Goal: Task Accomplishment & Management: Manage account settings

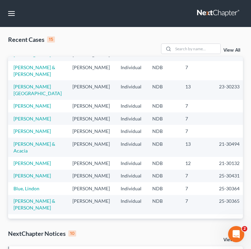
scroll to position [23, 0]
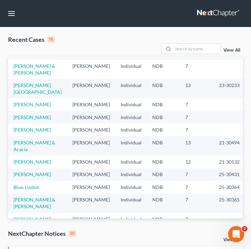
click at [19, 136] on td "[PERSON_NAME]" at bounding box center [37, 129] width 59 height 12
click at [20, 133] on link "[PERSON_NAME]" at bounding box center [31, 130] width 37 height 6
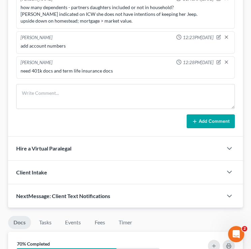
scroll to position [541, 0]
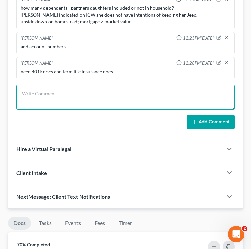
click at [48, 105] on textarea at bounding box center [125, 97] width 219 height 25
click at [45, 102] on textarea at bounding box center [125, 97] width 219 height 25
type textarea "September Bank statements needed"
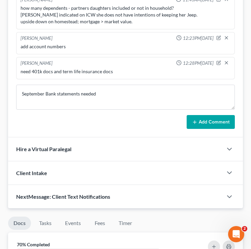
click at [215, 122] on button "Add Comment" at bounding box center [211, 122] width 48 height 14
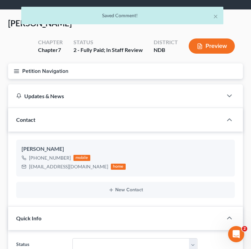
scroll to position [0, 0]
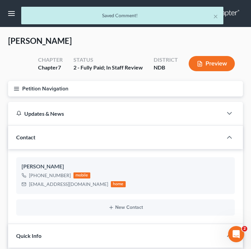
click at [17, 87] on line "button" at bounding box center [16, 87] width 5 height 0
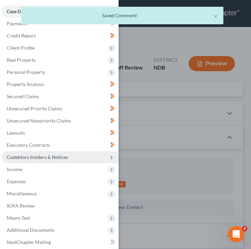
scroll to position [29, 0]
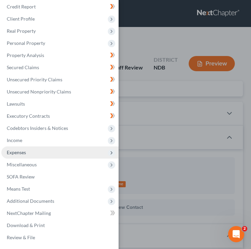
click at [54, 148] on span "Expenses" at bounding box center [59, 152] width 117 height 12
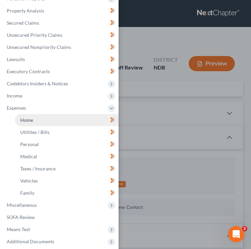
scroll to position [114, 0]
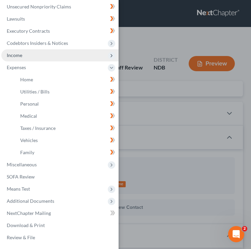
click at [57, 53] on span "Income" at bounding box center [59, 55] width 117 height 12
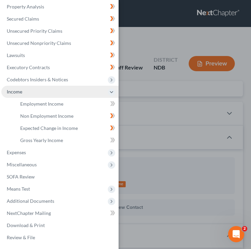
scroll to position [78, 0]
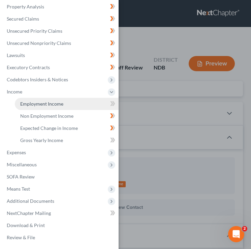
click at [71, 106] on link "Employment Income" at bounding box center [67, 104] width 104 height 12
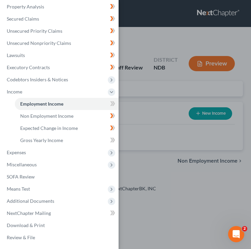
click at [176, 105] on div "Case Dashboard Payments Invoices Payments Payments Credit Report Client Profile" at bounding box center [125, 124] width 251 height 249
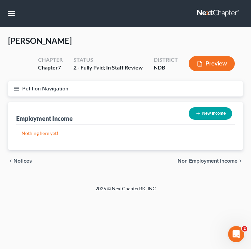
click at [211, 118] on button "New Income" at bounding box center [210, 113] width 43 height 12
select select "0"
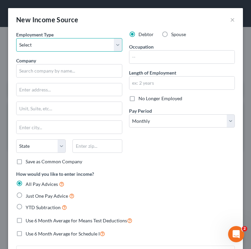
click at [87, 46] on select "Select Full or Part Time Employment Self Employment" at bounding box center [69, 44] width 106 height 13
select select "0"
click at [16, 38] on select "Select Full or Part Time Employment Self Employment" at bounding box center [69, 44] width 106 height 13
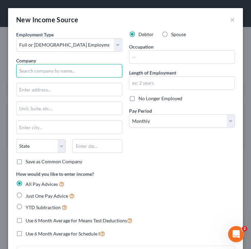
click at [67, 70] on input "text" at bounding box center [69, 70] width 106 height 13
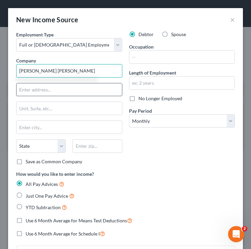
type input "JP Morgan Chase"
click at [66, 91] on input "text" at bounding box center [70, 89] width 106 height 13
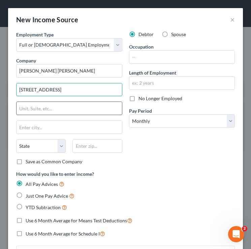
type input "111 Polaris Parway"
click at [56, 103] on input "text" at bounding box center [70, 108] width 106 height 13
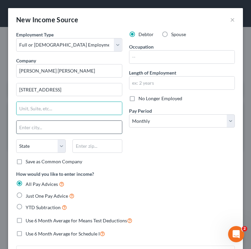
click at [31, 129] on input "text" at bounding box center [70, 127] width 106 height 13
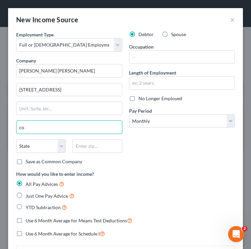
type input "c"
type input "Columbus"
click at [32, 146] on select "State AL AK AR AZ CA CO CT DE DC FL GA GU HI ID IL IN IA KS KY LA ME MD MA MI M…" at bounding box center [41, 145] width 50 height 13
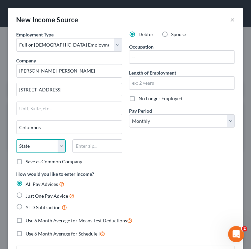
select select "36"
click at [16, 139] on select "State AL AK AR AZ CA CO CT DE DC FL GA GU HI ID IL IN IA KS KY LA ME MD MA MI M…" at bounding box center [41, 145] width 50 height 13
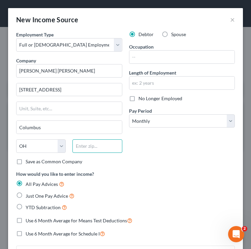
click at [84, 146] on input "text" at bounding box center [97, 145] width 50 height 13
type input "43240"
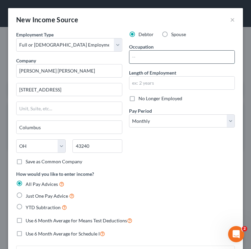
click at [164, 57] on input "text" at bounding box center [182, 57] width 106 height 13
click at [140, 81] on input "text" at bounding box center [182, 83] width 106 height 13
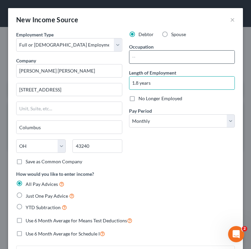
type input "1.8 years"
click at [172, 61] on input "text" at bounding box center [182, 57] width 106 height 13
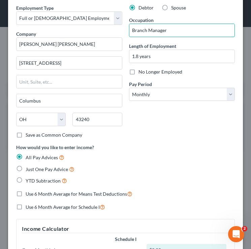
scroll to position [28, 0]
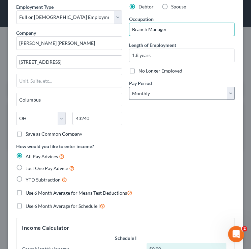
type input "Branch Manager"
click at [159, 96] on select "Select Monthly Twice Monthly Every Other Week Weekly" at bounding box center [182, 93] width 106 height 13
select select "1"
click at [129, 87] on select "Select Monthly Twice Monthly Every Other Week Weekly" at bounding box center [182, 93] width 106 height 13
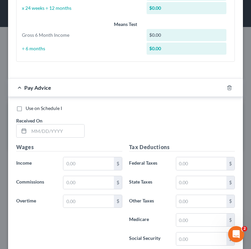
scroll to position [298, 0]
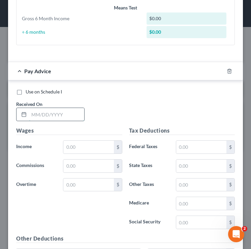
click at [38, 109] on input "text" at bounding box center [56, 114] width 55 height 13
type input "09/15/2025"
click at [62, 152] on div "$" at bounding box center [93, 146] width 66 height 13
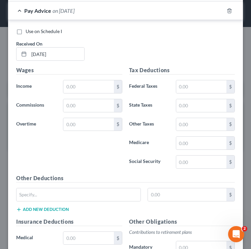
scroll to position [363, 0]
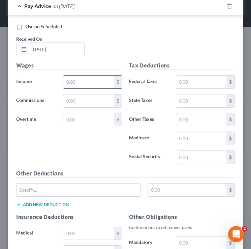
click at [83, 80] on input "text" at bounding box center [88, 82] width 50 height 13
type input "4,166.67"
click at [199, 82] on input "text" at bounding box center [201, 82] width 50 height 13
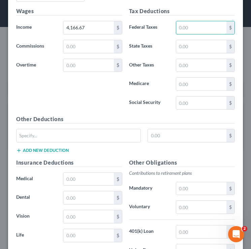
scroll to position [418, 0]
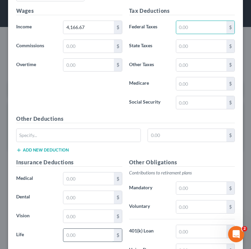
click at [83, 237] on input "text" at bounding box center [88, 235] width 50 height 13
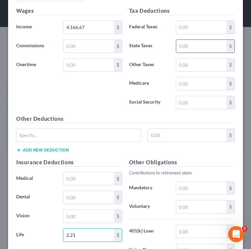
type input "2.21"
click at [191, 43] on input "text" at bounding box center [201, 46] width 50 height 13
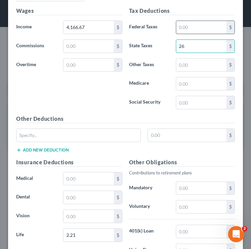
type input "26"
click at [204, 29] on input "text" at bounding box center [201, 27] width 50 height 13
type input "66.67"
click at [191, 104] on input "text" at bounding box center [201, 102] width 50 height 13
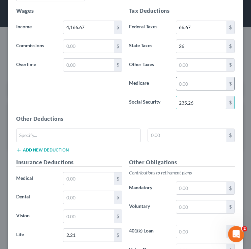
type input "235.26"
click at [196, 89] on input "text" at bounding box center [201, 83] width 50 height 13
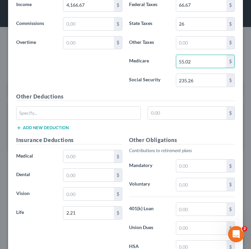
type input "55.02"
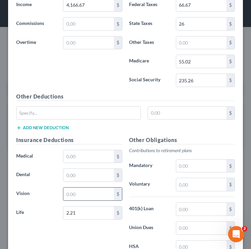
click at [74, 194] on input "text" at bounding box center [88, 193] width 50 height 13
type input "3.77"
click at [183, 209] on input "text" at bounding box center [201, 209] width 50 height 13
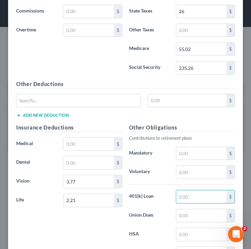
scroll to position [454, 0]
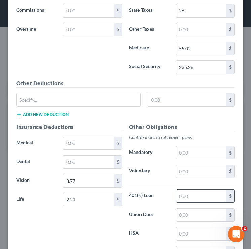
click at [188, 196] on input "text" at bounding box center [201, 196] width 50 height 13
type input "125"
click at [82, 141] on input "text" at bounding box center [88, 143] width 50 height 13
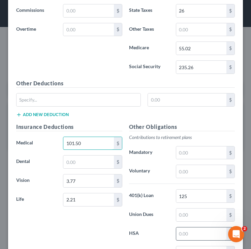
type input "101.50"
click at [186, 234] on input "text" at bounding box center [201, 233] width 50 height 13
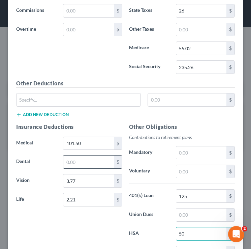
type input "50"
click at [97, 164] on input "text" at bounding box center [88, 161] width 50 height 13
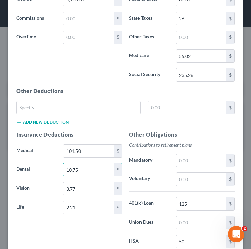
scroll to position [450, 0]
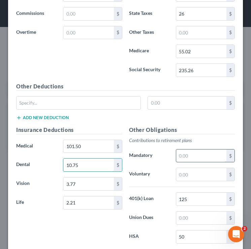
type input "10.75"
click at [190, 158] on input "text" at bounding box center [201, 155] width 50 height 13
type input "170"
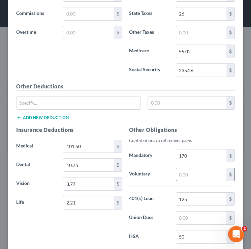
click at [193, 173] on input "text" at bounding box center [201, 174] width 50 height 13
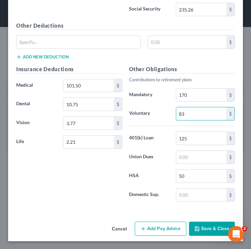
scroll to position [512, 0]
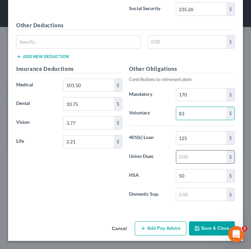
type input "83"
click at [182, 158] on input "text" at bounding box center [201, 156] width 50 height 13
type input "2"
drag, startPoint x: 195, startPoint y: 111, endPoint x: 197, endPoint y: 116, distance: 4.9
click at [197, 116] on input "83" at bounding box center [201, 113] width 50 height 13
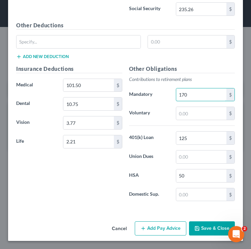
drag, startPoint x: 196, startPoint y: 99, endPoint x: 171, endPoint y: 98, distance: 24.6
click at [171, 98] on div "Mandatory 170 $" at bounding box center [182, 94] width 113 height 13
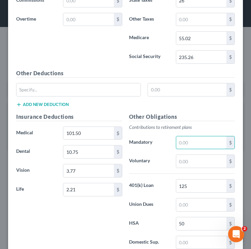
scroll to position [463, 0]
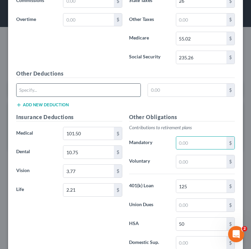
click at [87, 88] on input "text" at bounding box center [79, 90] width 124 height 13
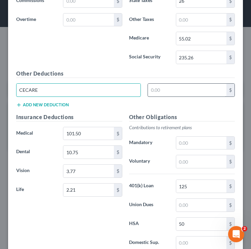
type input "CECARE"
click at [160, 93] on input "text" at bounding box center [187, 90] width 79 height 13
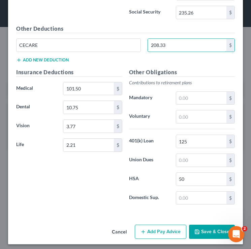
scroll to position [511, 0]
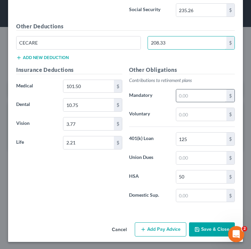
type input "208.33"
click at [185, 95] on input "text" at bounding box center [201, 95] width 50 height 13
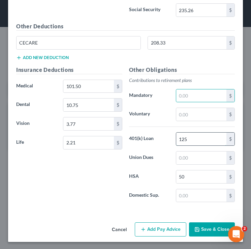
click at [205, 133] on input "125" at bounding box center [201, 139] width 50 height 13
click at [200, 138] on input "125" at bounding box center [201, 139] width 50 height 13
type input "1"
type input "379.16"
click at [50, 57] on button "Add new deduction" at bounding box center [42, 57] width 53 height 5
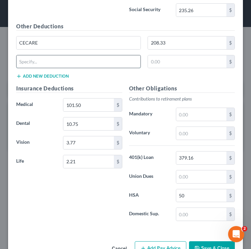
click at [39, 63] on input "text" at bounding box center [79, 61] width 124 height 13
type input "Employee Stock Purchase"
click at [162, 63] on input "text" at bounding box center [187, 61] width 79 height 13
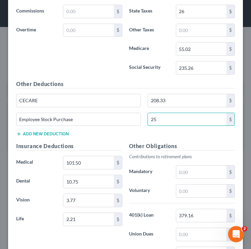
scroll to position [454, 0]
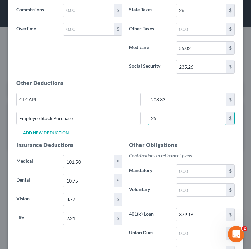
type input "25"
click at [196, 58] on div "Tax Deductions Federal Taxes 66.67 $ State Taxes 26 $ Other Taxes $ Medicare 55…" at bounding box center [182, 25] width 113 height 108
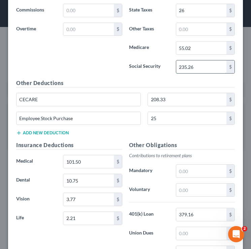
click at [202, 66] on input "235.26" at bounding box center [201, 66] width 50 height 13
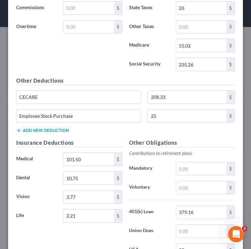
scroll to position [460, 0]
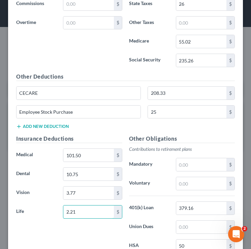
drag, startPoint x: 84, startPoint y: 210, endPoint x: 50, endPoint y: 209, distance: 34.1
click at [50, 209] on div "Life 2.21 $" at bounding box center [69, 211] width 113 height 13
drag, startPoint x: 99, startPoint y: 206, endPoint x: 95, endPoint y: 206, distance: 4.1
click at [95, 206] on input "2.21" at bounding box center [88, 211] width 50 height 13
click at [85, 211] on input "2.21" at bounding box center [88, 211] width 50 height 13
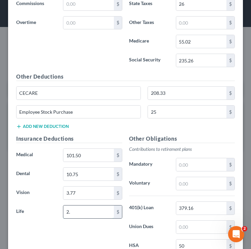
type input "2"
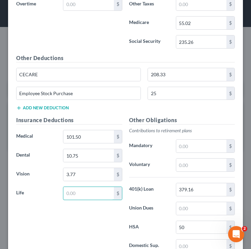
scroll to position [530, 0]
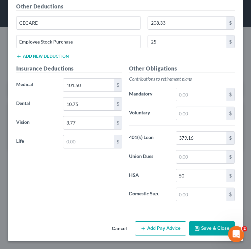
click at [217, 231] on button "Save & Close" at bounding box center [212, 228] width 46 height 14
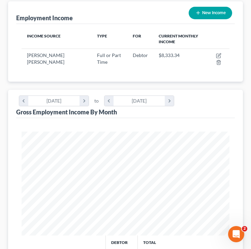
scroll to position [97, 0]
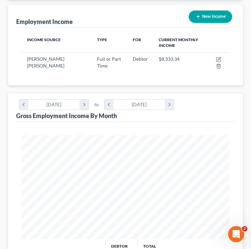
click at [197, 19] on button "New Income" at bounding box center [210, 16] width 43 height 12
select select "0"
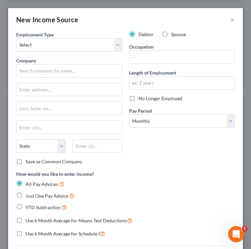
click at [67, 53] on div "Employment Type * Select Full or Part Time Employment Self Employment Company *…" at bounding box center [69, 100] width 113 height 139
click at [232, 18] on button "×" at bounding box center [232, 20] width 5 height 8
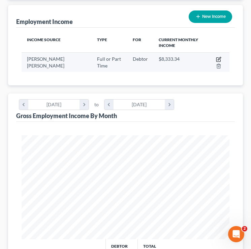
click at [219, 57] on icon "button" at bounding box center [218, 59] width 5 height 5
select select "0"
select select "36"
select select "1"
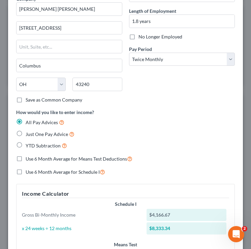
scroll to position [167, 0]
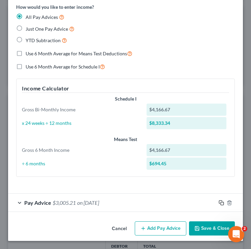
click at [221, 203] on icon "button" at bounding box center [221, 202] width 5 height 5
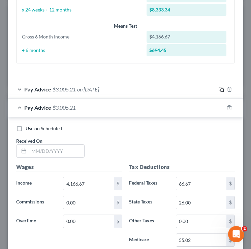
scroll to position [279, 0]
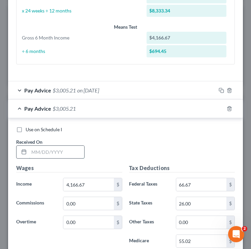
click at [71, 153] on input "text" at bounding box center [56, 152] width 55 height 13
click at [228, 110] on icon "button" at bounding box center [229, 108] width 3 height 4
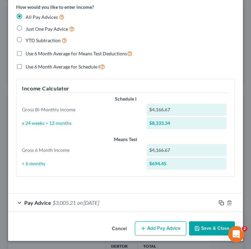
click at [223, 203] on icon "button" at bounding box center [221, 202] width 5 height 5
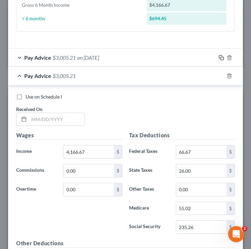
scroll to position [324, 0]
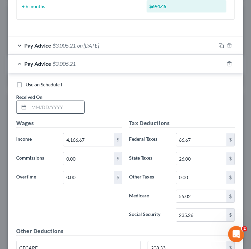
click at [71, 110] on input "text" at bounding box center [56, 107] width 55 height 13
type input "09/30/2025"
click at [20, 62] on div "Pay Advice $3,005.21 on 09/30/2025" at bounding box center [112, 64] width 208 height 18
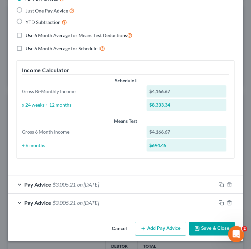
scroll to position [185, 0]
click at [151, 231] on button "Add Pay Advice" at bounding box center [161, 229] width 52 height 14
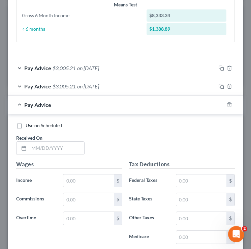
scroll to position [302, 0]
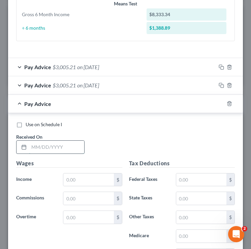
click at [69, 147] on input "text" at bounding box center [56, 147] width 55 height 13
type input "0"
click at [232, 105] on icon "button" at bounding box center [229, 103] width 5 height 5
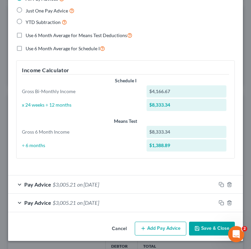
scroll to position [185, 0]
click at [221, 200] on icon "button" at bounding box center [220, 201] width 3 height 3
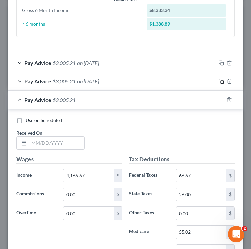
scroll to position [319, 0]
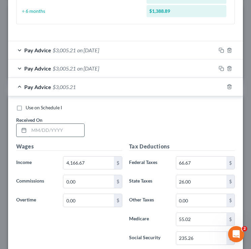
click at [49, 128] on input "text" at bounding box center [56, 130] width 55 height 13
type input "08/15/2025"
click at [16, 88] on div "Pay Advice $3,005.21 on 08/15/2025" at bounding box center [112, 87] width 208 height 18
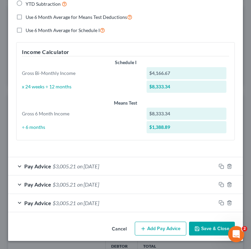
scroll to position [203, 0]
click at [222, 203] on icon "button" at bounding box center [221, 202] width 5 height 5
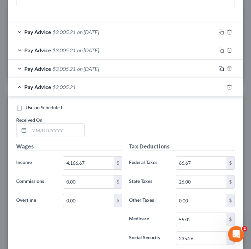
scroll to position [358, 0]
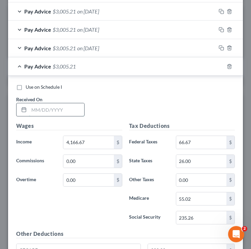
click at [48, 104] on input "text" at bounding box center [56, 109] width 55 height 13
type input "08/29/2025"
click at [24, 65] on div "Pay Advice $3,005.21 on 08/29/2025" at bounding box center [112, 66] width 208 height 18
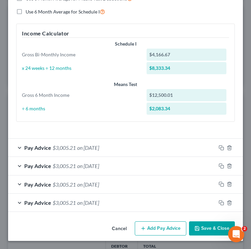
scroll to position [222, 0]
click at [221, 205] on rect "button" at bounding box center [222, 203] width 3 height 3
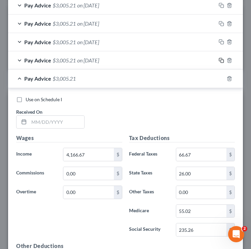
scroll to position [393, 0]
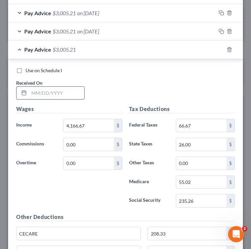
click at [59, 89] on input "text" at bounding box center [56, 93] width 55 height 13
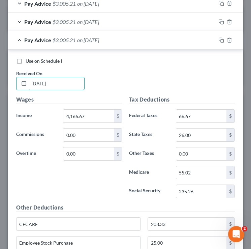
scroll to position [405, 0]
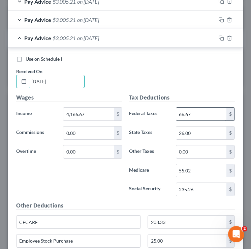
type input "07/15/2025"
click at [200, 114] on input "66.67" at bounding box center [201, 114] width 50 height 13
type input "68.41"
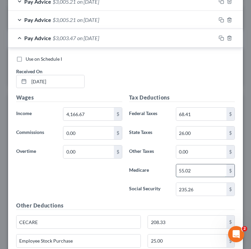
click at [203, 173] on input "55.02" at bounding box center [201, 170] width 50 height 13
click at [199, 172] on input "55.02" at bounding box center [201, 170] width 50 height 13
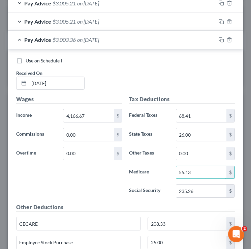
scroll to position [419, 0]
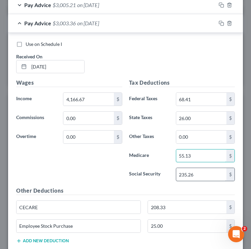
type input "55.13"
click at [210, 177] on input "235.26" at bounding box center [201, 174] width 50 height 13
click at [205, 175] on input "235.26" at bounding box center [201, 174] width 50 height 13
type input "235.75"
click at [18, 22] on div "Pay Advice $3,002.87 on 07/15/2025" at bounding box center [112, 23] width 208 height 18
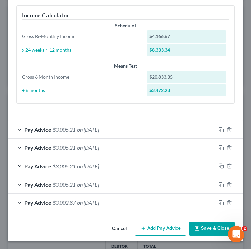
scroll to position [240, 0]
click at [222, 184] on icon "button" at bounding box center [221, 184] width 5 height 5
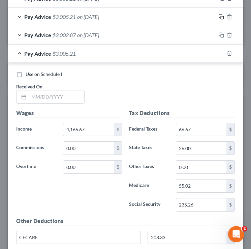
scroll to position [417, 0]
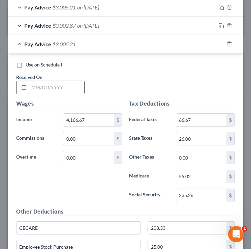
click at [70, 90] on input "text" at bounding box center [56, 87] width 55 height 13
type input "07/31/2025"
click at [20, 44] on div "Pay Advice $3,005.21 on 07/31/2025" at bounding box center [112, 44] width 208 height 18
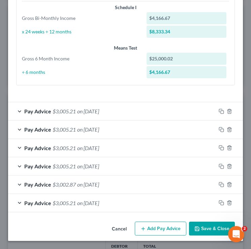
scroll to position [258, 0]
click at [221, 209] on div "Pay Advice $3,005.21 on 07/31/2025" at bounding box center [125, 203] width 235 height 18
click at [221, 207] on div at bounding box center [229, 202] width 27 height 11
click at [222, 203] on icon "button" at bounding box center [221, 202] width 5 height 5
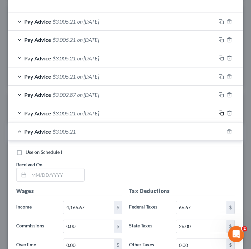
scroll to position [357, 0]
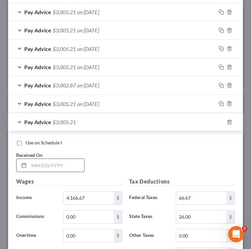
click at [37, 163] on input "text" at bounding box center [56, 165] width 55 height 13
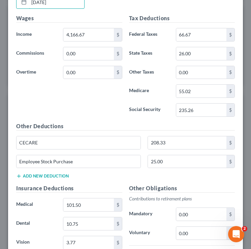
scroll to position [521, 0]
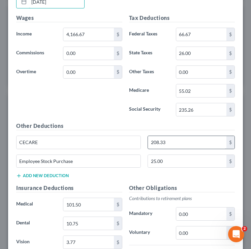
type input "06/01/2025"
click at [179, 145] on input "208.33" at bounding box center [187, 142] width 79 height 13
click at [173, 144] on input "208.33" at bounding box center [187, 142] width 79 height 13
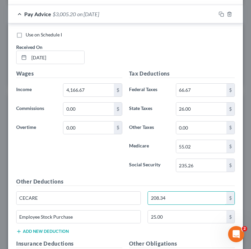
scroll to position [469, 0]
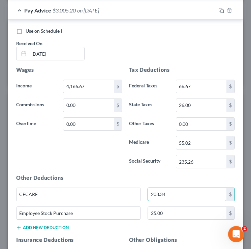
type input "208.34"
click at [21, 13] on div "Pay Advice $3,005.20 on 06/01/2025" at bounding box center [112, 10] width 208 height 18
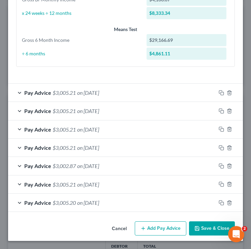
scroll to position [277, 0]
click at [222, 202] on icon "button" at bounding box center [221, 202] width 5 height 5
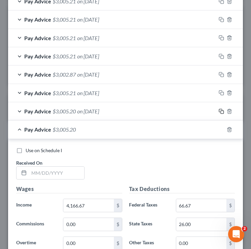
scroll to position [373, 0]
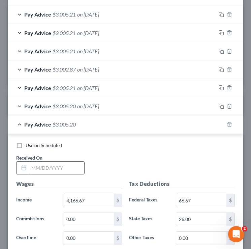
click at [49, 170] on input "text" at bounding box center [56, 168] width 55 height 13
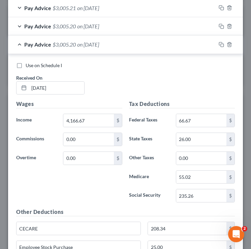
click at [21, 42] on div "Pay Advice $3,005.20 on 06/20/2025" at bounding box center [112, 44] width 208 height 18
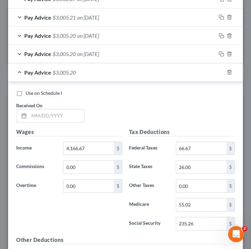
scroll to position [443, 0]
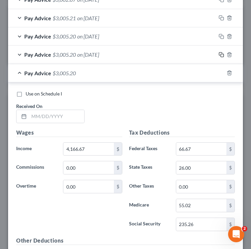
click at [222, 56] on icon "button" at bounding box center [221, 54] width 5 height 5
click at [87, 53] on span "on 06/20/2025" at bounding box center [88, 54] width 22 height 6
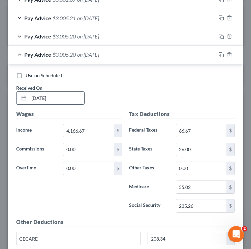
click at [42, 99] on input "06/20/2025" at bounding box center [56, 98] width 55 height 13
type input "06/30/2025"
click at [21, 53] on div "Pay Advice $3,005.20 on 06/30/2025" at bounding box center [112, 55] width 208 height 18
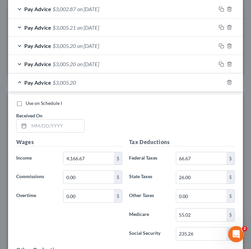
scroll to position [432, 0]
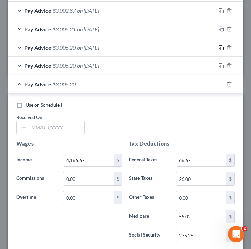
click at [222, 48] on icon "button" at bounding box center [221, 47] width 5 height 5
click at [47, 49] on span "Pay Advice" at bounding box center [37, 47] width 27 height 6
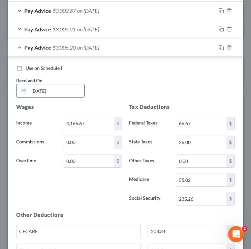
click at [45, 90] on input "06/01/2025" at bounding box center [56, 90] width 55 height 13
type input "06/15/2025"
click at [20, 48] on div "Pay Advice $3,005.20 on 06/15/2025" at bounding box center [112, 47] width 208 height 18
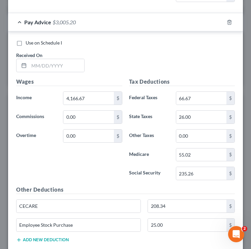
scroll to position [1257, 0]
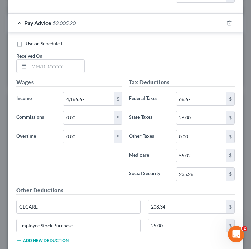
click at [228, 26] on div at bounding box center [233, 23] width 19 height 11
click at [230, 24] on icon "button" at bounding box center [229, 22] width 5 height 5
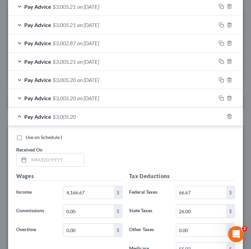
scroll to position [401, 0]
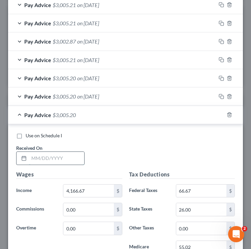
click at [46, 161] on input "text" at bounding box center [56, 158] width 55 height 13
type input "05/15/2025"
click at [23, 115] on div "Pay Advice $3,005.20 on 05/15/2025" at bounding box center [112, 115] width 208 height 18
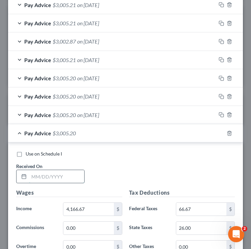
click at [45, 175] on input "text" at bounding box center [56, 176] width 55 height 13
type input "05/30/2025"
click at [20, 132] on div "Pay Advice $3,005.20 on 05/30/2025" at bounding box center [112, 133] width 208 height 18
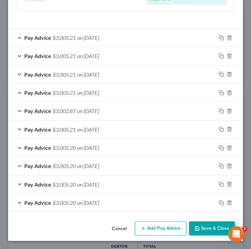
scroll to position [332, 0]
click at [154, 229] on button "Add Pay Advice" at bounding box center [161, 228] width 52 height 14
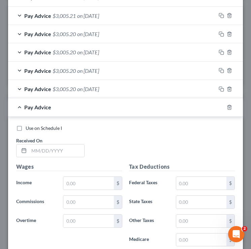
scroll to position [456, 0]
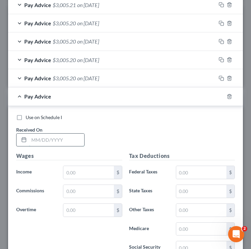
click at [54, 143] on input "text" at bounding box center [56, 140] width 55 height 13
click at [231, 95] on icon "button" at bounding box center [229, 96] width 5 height 5
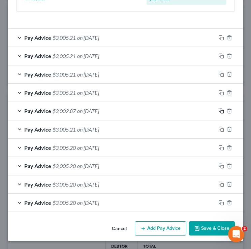
click at [224, 113] on rect "button" at bounding box center [222, 111] width 3 height 3
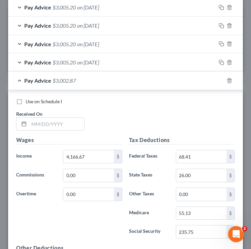
scroll to position [483, 0]
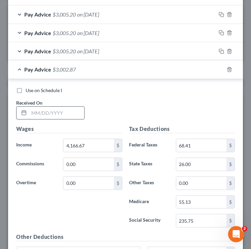
click at [58, 113] on input "text" at bounding box center [56, 113] width 55 height 13
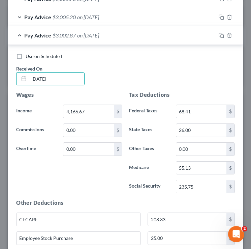
scroll to position [519, 0]
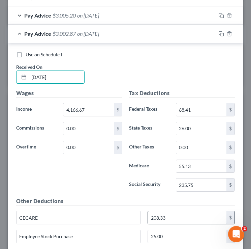
type input "04/15/2025"
click at [174, 217] on input "208.33" at bounding box center [187, 217] width 79 height 13
click at [169, 216] on input "208.33" at bounding box center [187, 217] width 79 height 13
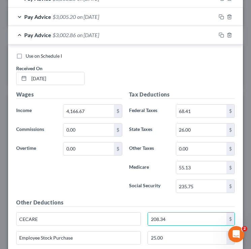
scroll to position [517, 0]
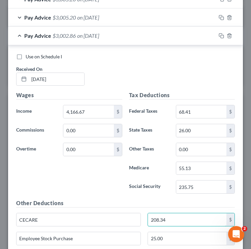
type input "208.34"
click at [19, 38] on div "Pay Advice $3,002.86 on 04/15/2025" at bounding box center [112, 36] width 208 height 18
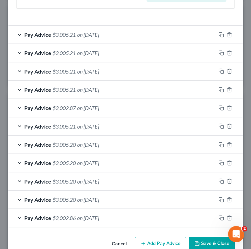
scroll to position [350, 0]
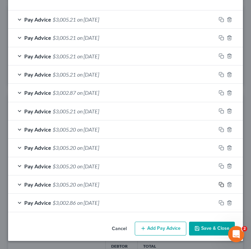
click at [223, 185] on icon "button" at bounding box center [221, 184] width 5 height 5
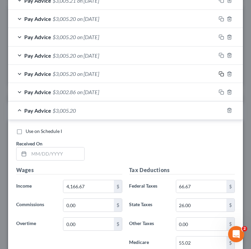
scroll to position [515, 0]
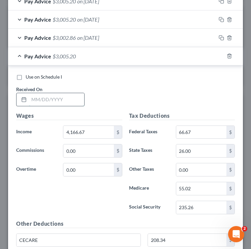
click at [35, 98] on input "text" at bounding box center [56, 99] width 55 height 13
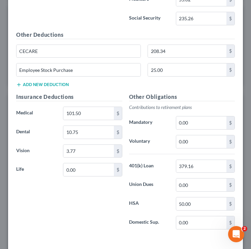
scroll to position [732, 0]
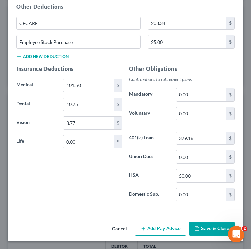
type input "04/30/2025"
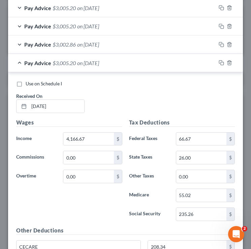
scroll to position [508, 0]
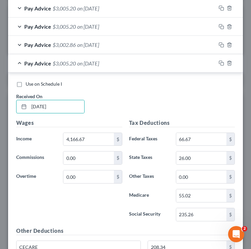
click at [22, 62] on div "Pay Advice $3,005.20 on 04/30/2025" at bounding box center [112, 63] width 208 height 18
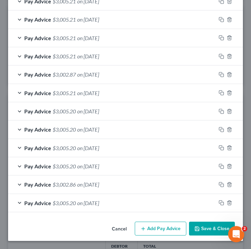
scroll to position [368, 0]
click at [155, 228] on button "Add Pay Advice" at bounding box center [161, 229] width 52 height 14
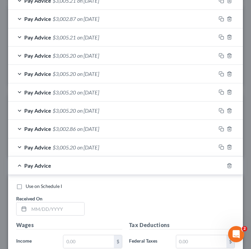
scroll to position [435, 0]
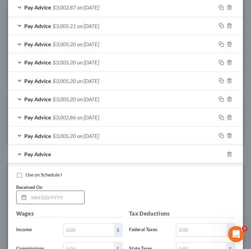
click at [69, 197] on input "text" at bounding box center [56, 197] width 55 height 13
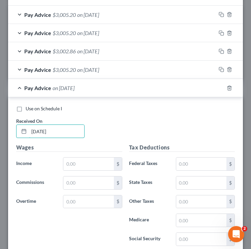
scroll to position [501, 0]
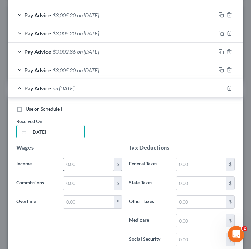
type input "04/30/2025"
click at [84, 163] on input "text" at bounding box center [88, 164] width 50 height 13
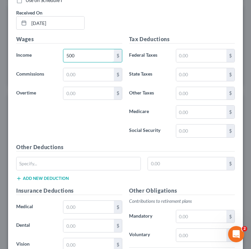
scroll to position [606, 0]
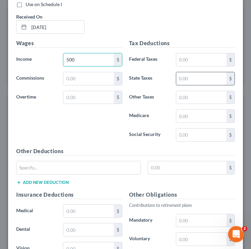
type input "500"
click at [191, 78] on input "text" at bounding box center [201, 78] width 50 height 13
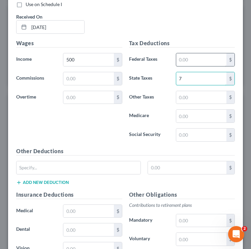
type input "7"
click at [191, 58] on input "text" at bounding box center [201, 59] width 50 height 13
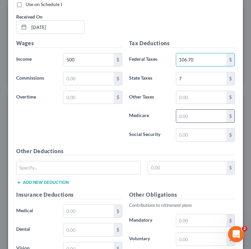
type input "106.70"
click at [183, 116] on input "text" at bounding box center [201, 116] width 50 height 13
type input "7.25"
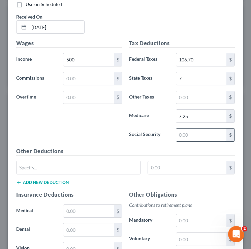
click at [191, 137] on input "text" at bounding box center [201, 134] width 50 height 13
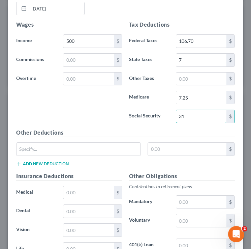
scroll to position [624, 0]
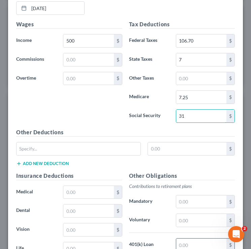
type input "31"
click at [182, 241] on input "text" at bounding box center [201, 244] width 50 height 13
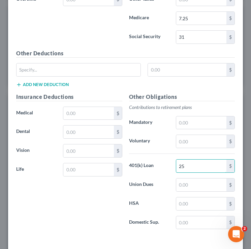
scroll to position [731, 0]
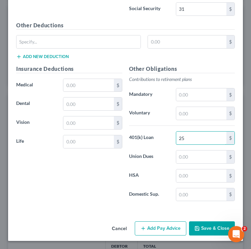
type input "25"
click at [214, 230] on button "Save & Close" at bounding box center [212, 228] width 46 height 14
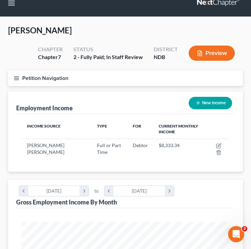
scroll to position [0, 0]
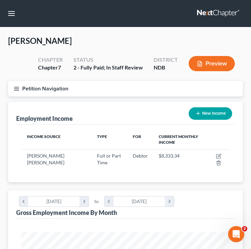
click at [20, 83] on button "Petition Navigation" at bounding box center [125, 89] width 235 height 16
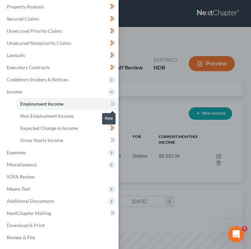
click at [113, 102] on icon at bounding box center [113, 103] width 3 height 5
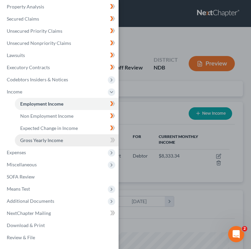
click at [80, 139] on link "Gross Yearly Income" at bounding box center [67, 140] width 104 height 12
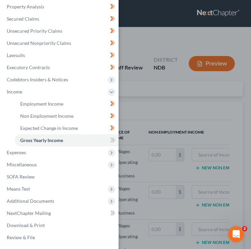
click at [193, 95] on div "Case Dashboard Payments Invoices Payments Payments Credit Report Client Profile" at bounding box center [125, 124] width 251 height 249
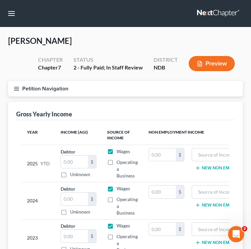
click at [16, 87] on line "button" at bounding box center [16, 87] width 5 height 0
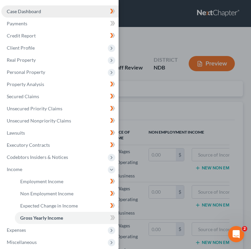
click at [46, 9] on link "Case Dashboard" at bounding box center [59, 11] width 117 height 12
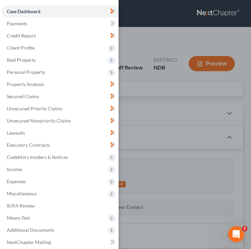
click at [144, 34] on div "Case Dashboard Payments Invoices Payments Payments Credit Report Client Profile" at bounding box center [125, 124] width 251 height 249
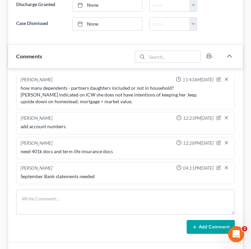
scroll to position [439, 0]
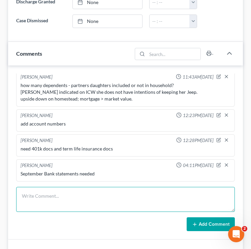
click at [65, 199] on textarea at bounding box center [125, 199] width 219 height 25
type textarea "firearm itemization"
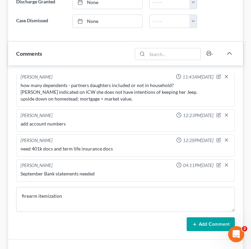
click at [216, 225] on button "Add Comment" at bounding box center [211, 224] width 48 height 14
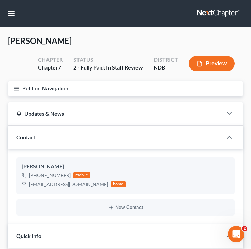
scroll to position [0, 0]
click at [21, 85] on button "Petition Navigation" at bounding box center [125, 89] width 235 height 16
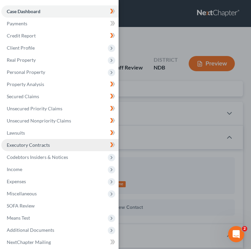
click at [58, 148] on link "Executory Contracts" at bounding box center [59, 145] width 117 height 12
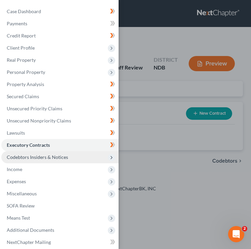
click at [58, 155] on span "Codebtors Insiders & Notices" at bounding box center [37, 157] width 61 height 6
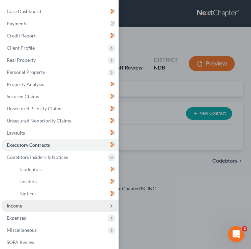
click at [43, 205] on span "Income" at bounding box center [59, 206] width 117 height 12
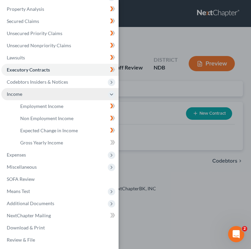
scroll to position [76, 0]
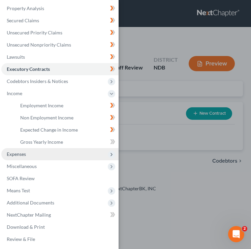
click at [47, 149] on span "Expenses" at bounding box center [59, 154] width 117 height 12
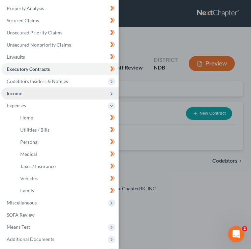
click at [52, 91] on span "Income" at bounding box center [59, 93] width 117 height 12
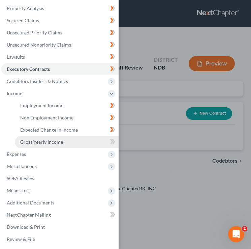
click at [55, 142] on span "Gross Yearly Income" at bounding box center [41, 142] width 43 height 6
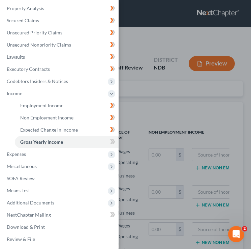
click at [162, 106] on div "Case Dashboard Payments Invoices Payments Payments Credit Report Client Profile" at bounding box center [125, 124] width 251 height 249
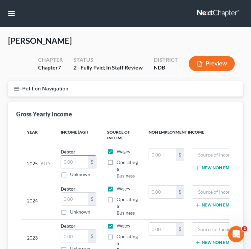
click at [65, 163] on input "text" at bounding box center [74, 161] width 27 height 13
type input "0"
click at [162, 155] on input "text" at bounding box center [162, 154] width 27 height 13
click at [69, 162] on input "text" at bounding box center [74, 161] width 27 height 13
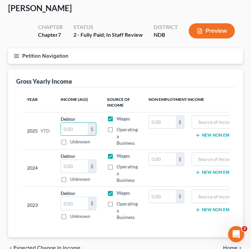
scroll to position [32, 0]
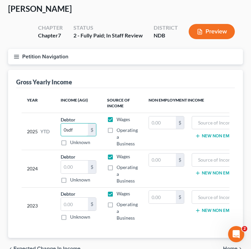
type input "0"
click at [69, 131] on input "text" at bounding box center [74, 129] width 27 height 13
type input "86,836.73"
click at [158, 123] on input "text" at bounding box center [162, 122] width 27 height 13
click at [210, 135] on button "New Non Employment Income" at bounding box center [232, 135] width 75 height 5
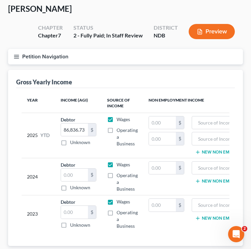
scroll to position [0, 46]
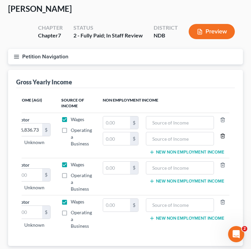
click at [223, 135] on icon "button" at bounding box center [222, 135] width 5 height 5
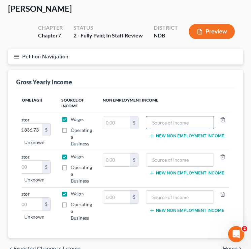
click at [168, 123] on input "text" at bounding box center [180, 122] width 61 height 13
type input "C"
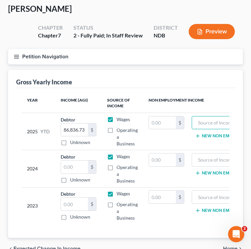
scroll to position [0, 1]
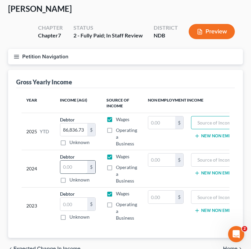
click at [71, 171] on input "text" at bounding box center [73, 167] width 27 height 13
click at [69, 164] on input "text" at bounding box center [73, 167] width 27 height 13
type input "79,050"
click at [72, 204] on input "text" at bounding box center [73, 204] width 27 height 13
click at [76, 205] on input "text" at bounding box center [73, 204] width 27 height 13
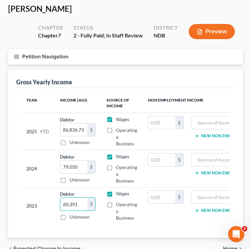
type input "60,391"
click at [15, 57] on line "button" at bounding box center [16, 57] width 5 height 0
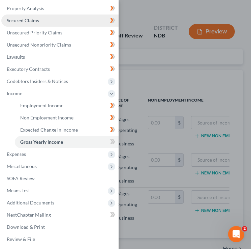
click at [48, 16] on link "Secured Claims" at bounding box center [59, 20] width 117 height 12
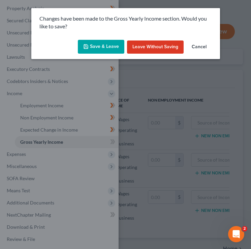
click at [97, 47] on button "Save & Leave" at bounding box center [101, 47] width 47 height 14
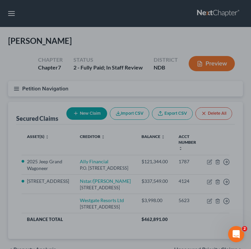
click at [14, 93] on div at bounding box center [125, 124] width 251 height 249
click at [17, 86] on div at bounding box center [125, 124] width 251 height 249
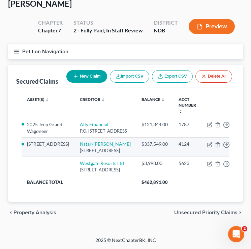
scroll to position [49, 0]
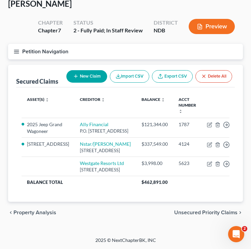
click at [16, 50] on line "button" at bounding box center [16, 50] width 5 height 0
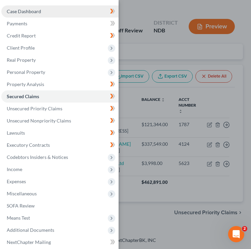
click at [35, 11] on span "Case Dashboard" at bounding box center [24, 11] width 34 height 6
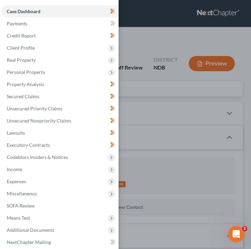
click at [139, 68] on div "Case Dashboard Payments Invoices Payments Payments Credit Report Client Profile" at bounding box center [125, 124] width 251 height 249
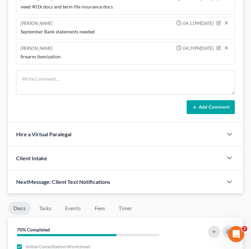
scroll to position [556, 0]
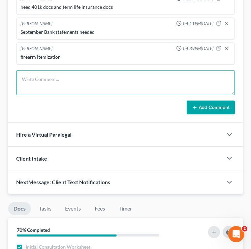
click at [63, 86] on textarea at bounding box center [125, 82] width 219 height 25
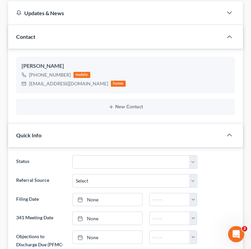
scroll to position [0, 0]
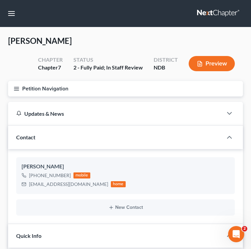
click at [18, 90] on line "button" at bounding box center [16, 90] width 5 height 0
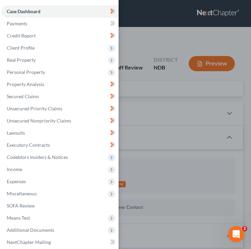
click at [157, 96] on div "Case Dashboard Payments Invoices Payments Payments Credit Report Client Profile" at bounding box center [125, 124] width 251 height 249
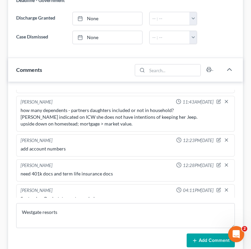
scroll to position [32, 0]
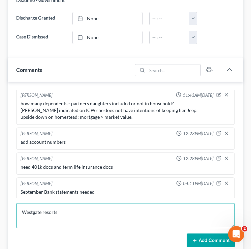
click at [93, 212] on textarea "Westgate resorts" at bounding box center [125, 215] width 219 height 25
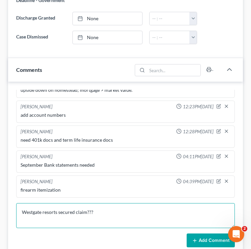
type textarea "Westgate resorts secured claim???"
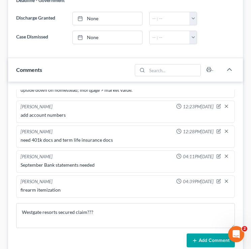
click at [199, 236] on button "Add Comment" at bounding box center [211, 240] width 48 height 14
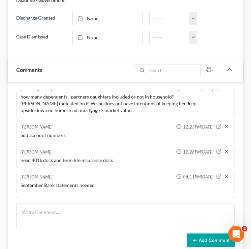
scroll to position [0, 0]
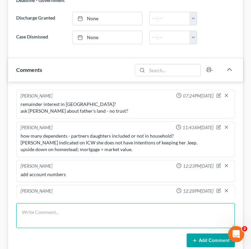
click at [40, 212] on textarea at bounding box center [125, 215] width 219 height 25
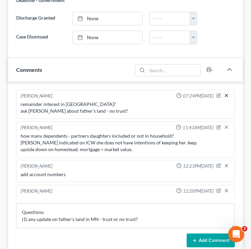
click at [226, 96] on icon "button" at bounding box center [226, 95] width 5 height 5
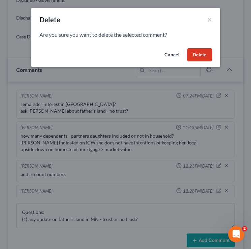
click at [205, 58] on button "Delete" at bounding box center [199, 54] width 25 height 13
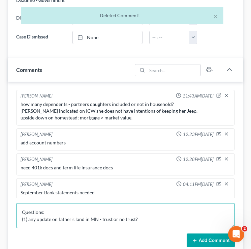
click at [153, 219] on textarea "Questions: (1) any update on father's land in MN - trust or no trust?" at bounding box center [125, 215] width 219 height 25
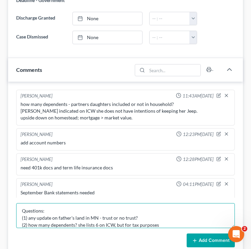
drag, startPoint x: 114, startPoint y: 223, endPoint x: 121, endPoint y: 220, distance: 8.1
click at [114, 223] on textarea "Questions: (1) any update on father's land in MN - trust or no trust? (2) how m…" at bounding box center [125, 215] width 219 height 25
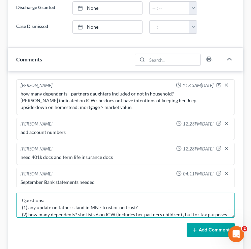
scroll to position [435, 0]
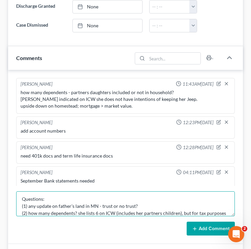
click at [226, 212] on textarea "Questions: (1) any update on father's land in MN - trust or no trust? (2) how m…" at bounding box center [125, 203] width 219 height 25
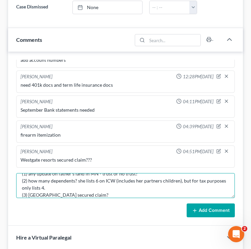
scroll to position [449, 0]
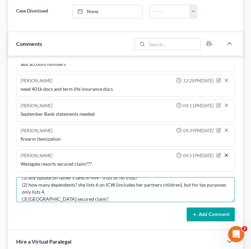
type textarea "Questions: (1) any update on father's land in MN - trust or no trust? (2) how m…"
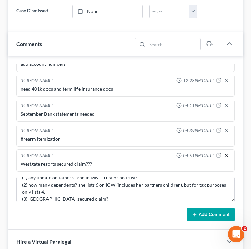
click at [227, 154] on line "button" at bounding box center [226, 155] width 3 height 3
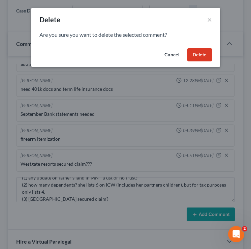
click at [207, 57] on button "Delete" at bounding box center [199, 54] width 25 height 13
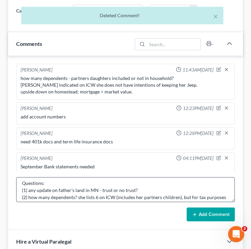
scroll to position [0, 0]
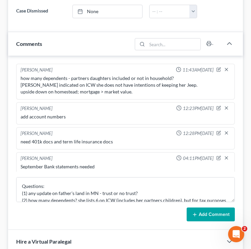
click at [205, 218] on button "Add Comment" at bounding box center [211, 214] width 48 height 14
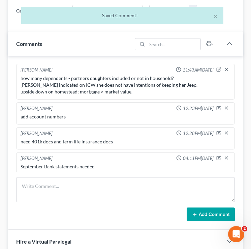
scroll to position [80, 0]
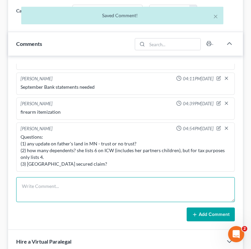
click at [75, 188] on textarea at bounding box center [125, 189] width 219 height 25
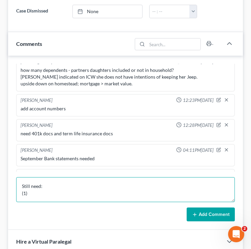
scroll to position [0, 0]
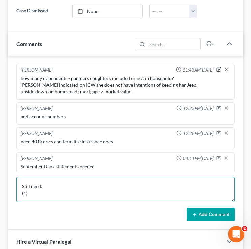
type textarea "Still need: (1)"
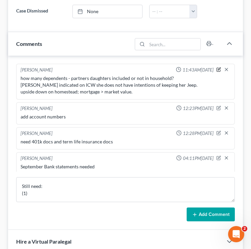
click at [219, 68] on icon "button" at bounding box center [219, 68] width 3 height 3
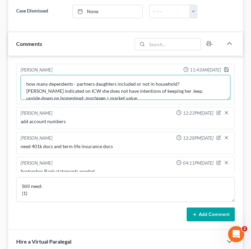
drag, startPoint x: 183, startPoint y: 83, endPoint x: 0, endPoint y: 85, distance: 182.8
click at [0, 85] on div "Biddle, Danielle Upgraded Chapter Chapter 7 Status 2 - Fully Paid; In Staff Rev…" at bounding box center [125, 70] width 251 height 982
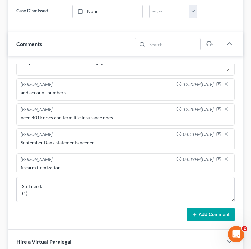
scroll to position [31, 0]
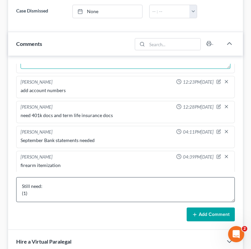
type textarea "Danielle indicated on ICW she does not have intentions of keeping her Jeep. ups…"
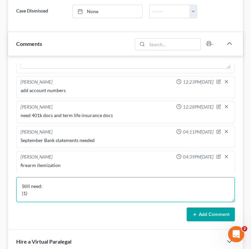
click at [41, 198] on textarea "Still need: (1)" at bounding box center [125, 189] width 219 height 25
click at [70, 192] on textarea "Still need: (1) 401k and Term Life Ins documents" at bounding box center [125, 189] width 219 height 25
click at [117, 194] on textarea "Still need: (1) 401k and term life ins documents" at bounding box center [125, 189] width 219 height 25
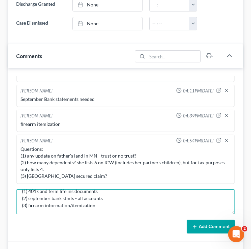
scroll to position [14, 0]
click at [46, 200] on textarea "Still need: (1) 401k and term life ins documents (2) september bank stmts - all…" at bounding box center [125, 201] width 219 height 25
type textarea "Still need: (1) 401k and term life ins documents (2) september bank stmts - all…"
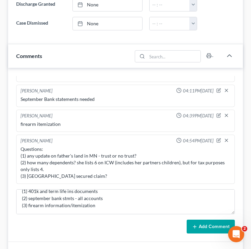
click at [199, 230] on button "Add Comment" at bounding box center [211, 227] width 48 height 14
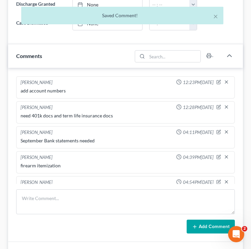
scroll to position [0, 0]
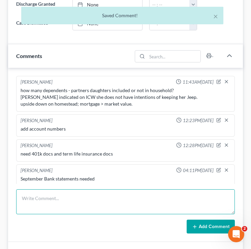
click at [71, 191] on textarea at bounding box center [125, 201] width 219 height 25
type textarea "c"
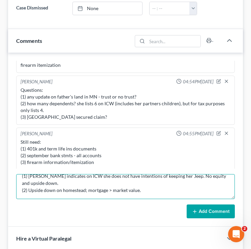
scroll to position [14, 0]
type textarea "Comments: (1) Danielle indicates on ICW she does not have intentions of keeping…"
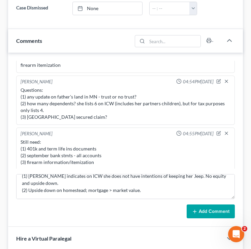
click at [210, 208] on button "Add Comment" at bounding box center [211, 211] width 48 height 14
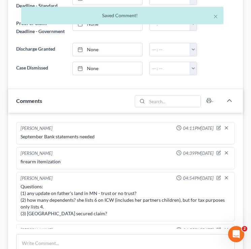
scroll to position [399, 0]
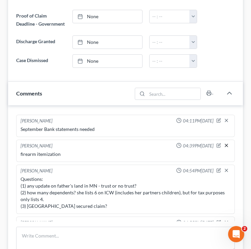
click at [227, 145] on icon "button" at bounding box center [226, 145] width 5 height 5
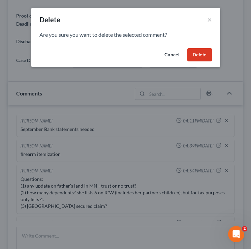
click at [203, 59] on button "Delete" at bounding box center [199, 54] width 25 height 13
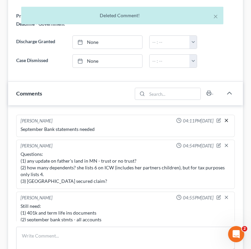
click at [226, 118] on icon "button" at bounding box center [226, 120] width 5 height 5
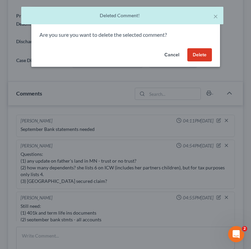
click at [198, 52] on button "Delete" at bounding box center [199, 54] width 25 height 13
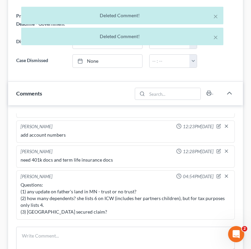
scroll to position [31, 0]
click at [225, 150] on icon "button" at bounding box center [226, 151] width 5 height 5
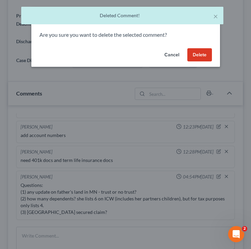
click at [203, 52] on button "Delete" at bounding box center [199, 54] width 25 height 13
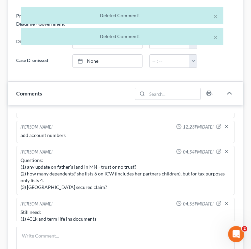
scroll to position [0, 0]
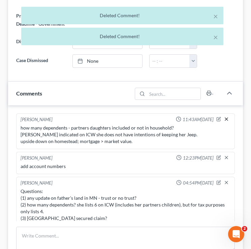
click at [227, 117] on icon "button" at bounding box center [226, 118] width 5 height 5
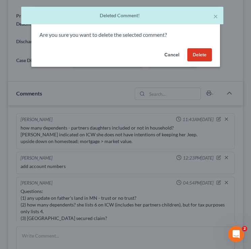
click at [208, 54] on button "Delete" at bounding box center [199, 54] width 25 height 13
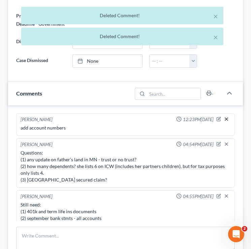
click at [228, 118] on icon "button" at bounding box center [226, 118] width 5 height 5
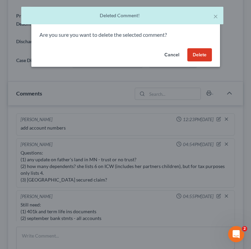
click at [200, 57] on button "Delete" at bounding box center [199, 54] width 25 height 13
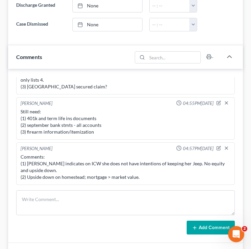
scroll to position [438, 0]
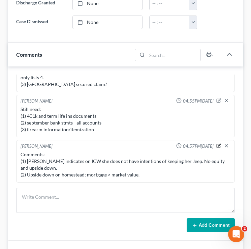
click at [219, 144] on icon "button" at bounding box center [218, 145] width 5 height 5
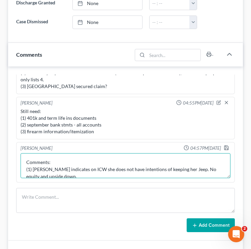
click at [65, 173] on textarea "Comments: (1) Danielle indicates on ICW she does not have intentions of keeping…" at bounding box center [126, 165] width 210 height 25
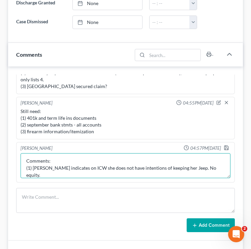
click at [194, 168] on textarea "Comments: (1) Danielle indicates on ICW she does not have intentions of keeping…" at bounding box center [126, 165] width 210 height 25
click at [215, 169] on textarea "Comments: (1) Danielle indicates on ICW she does not have intentions of keeping…" at bounding box center [126, 165] width 210 height 25
click at [187, 169] on textarea "Comments: (1) Danielle indicates on ICW she does not have intentions of keeping…" at bounding box center [126, 165] width 210 height 25
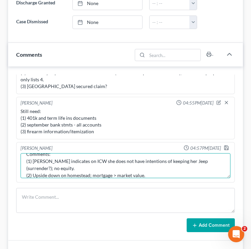
type textarea "Comments: (1) Danielle indicates on ICW she does not have intentions of keeping…"
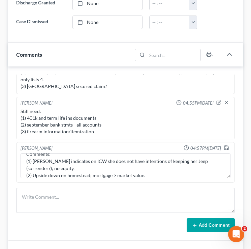
click at [230, 148] on div at bounding box center [228, 148] width 8 height 7
click at [228, 148] on polyline "button" at bounding box center [227, 149] width 2 height 2
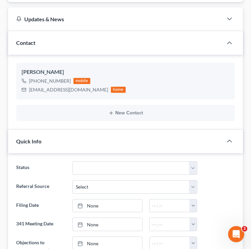
scroll to position [0, 0]
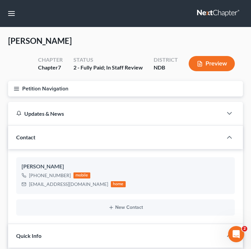
click at [11, 85] on button "Petition Navigation" at bounding box center [125, 89] width 235 height 16
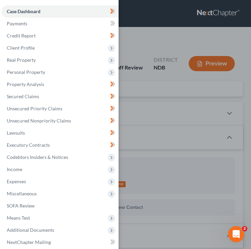
click at [151, 94] on div "Case Dashboard Payments Invoices Payments Payments Credit Report Client Profile" at bounding box center [125, 124] width 251 height 249
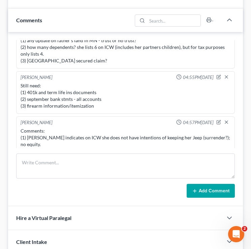
scroll to position [25, 0]
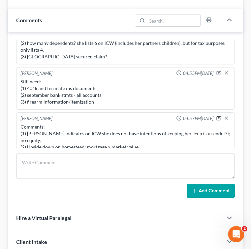
click at [219, 118] on icon "button" at bounding box center [218, 118] width 5 height 5
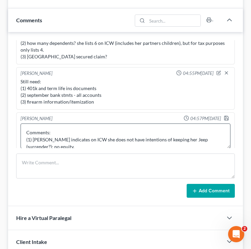
scroll to position [14, 0]
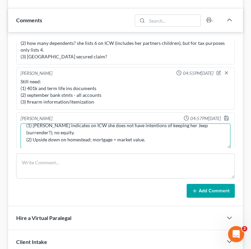
click at [148, 141] on textarea "Comments: (1) Danielle indicates on ICW she does not have intentions of keeping…" at bounding box center [126, 135] width 210 height 25
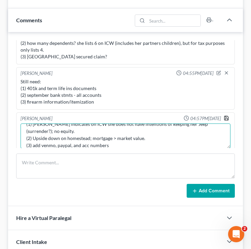
type textarea "Comments: (1) Danielle indicates on ICW she does not have intentions of keeping…"
click at [227, 116] on icon "button" at bounding box center [226, 117] width 5 height 5
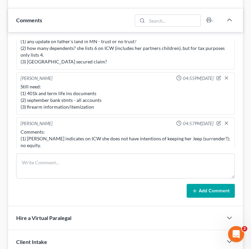
scroll to position [15, 0]
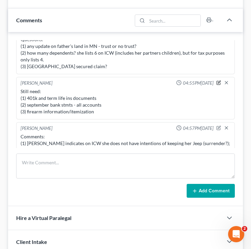
click at [218, 84] on icon "button" at bounding box center [218, 82] width 5 height 5
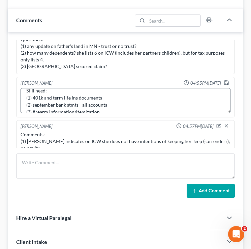
scroll to position [9, 0]
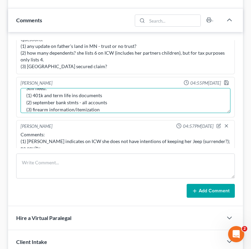
drag, startPoint x: 116, startPoint y: 103, endPoint x: 22, endPoint y: 102, distance: 94.1
click at [22, 103] on textarea "Still need: (1) 401k and term life ins documents (2) september bank stmts - all…" at bounding box center [126, 100] width 210 height 25
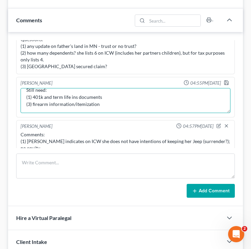
scroll to position [7, 0]
click at [31, 105] on textarea "Still need: (1) 401k and term life ins documents (3) firearm information/itemiz…" at bounding box center [126, 100] width 210 height 25
type textarea "Still need: (1) 401k and term life ins documents (2) firearm information/itemiz…"
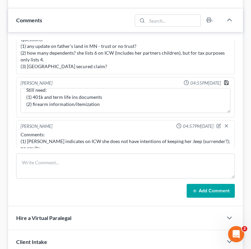
click at [228, 83] on polyline "button" at bounding box center [227, 84] width 2 height 2
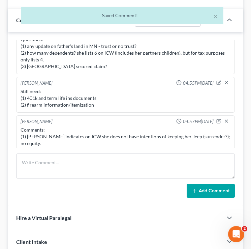
scroll to position [25, 0]
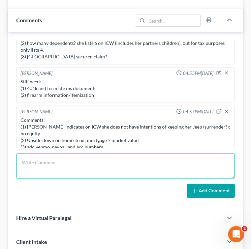
click at [105, 156] on textarea at bounding box center [125, 165] width 219 height 25
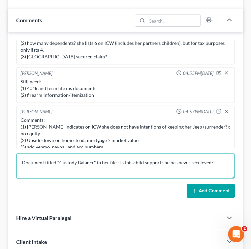
click at [198, 163] on textarea "Document titled "Custody Balance" in her file - is this child support she has n…" at bounding box center [125, 165] width 219 height 25
drag, startPoint x: 217, startPoint y: 163, endPoint x: 0, endPoint y: 161, distance: 217.2
click at [0, 161] on div "Biddle, Danielle Upgraded Chapter Chapter 7 Status 2 - Fully Paid; In Staff Rev…" at bounding box center [125, 46] width 251 height 982
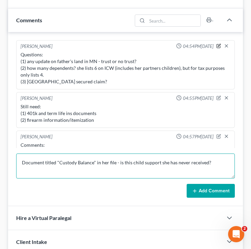
type textarea "Document titled "Custody Balance" in her file - is this child support she has n…"
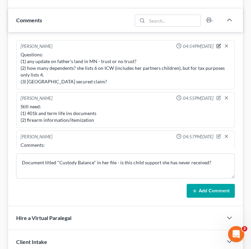
click at [219, 43] on icon "button" at bounding box center [218, 45] width 5 height 5
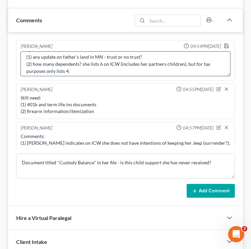
scroll to position [21, 0]
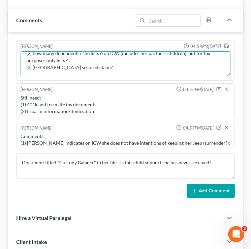
click at [109, 69] on textarea "Questions: (1) any update on father's land in MN - trust or no trust? (2) how m…" at bounding box center [126, 63] width 210 height 25
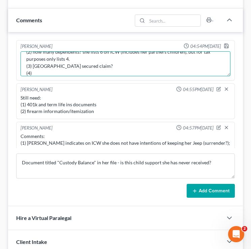
paste textarea "Document titled "Custody Balance" in her file - is this child support she has n…"
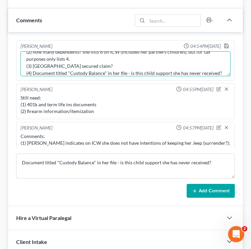
click at [36, 72] on textarea "Questions: (1) any update on father's land in MN - trust or no trust? (2) how m…" at bounding box center [126, 63] width 210 height 25
click at [54, 71] on textarea "Questions: (1) any update on father's land in MN - trust or no trust? (2) how m…" at bounding box center [126, 63] width 210 height 25
type textarea "Questions: (1) any update on father's land in MN - trust or no trust? (2) how m…"
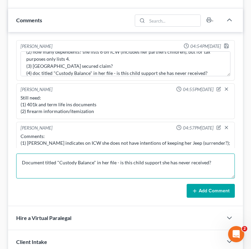
drag, startPoint x: 211, startPoint y: 163, endPoint x: 20, endPoint y: 164, distance: 190.9
click at [20, 164] on textarea "Document titled "Custody Balance" in her file - is this child support she has n…" at bounding box center [125, 165] width 219 height 25
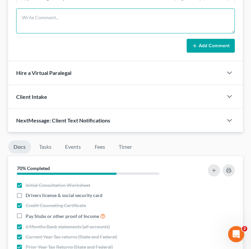
scroll to position [633, 0]
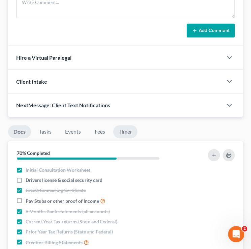
click at [127, 130] on link "Timer" at bounding box center [125, 131] width 24 height 13
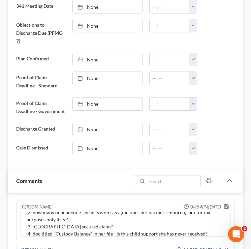
scroll to position [0, 0]
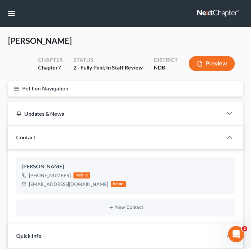
click at [16, 95] on button "Petition Navigation" at bounding box center [125, 89] width 235 height 16
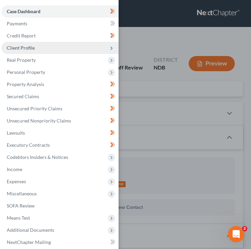
click at [35, 45] on span "Client Profile" at bounding box center [59, 48] width 117 height 12
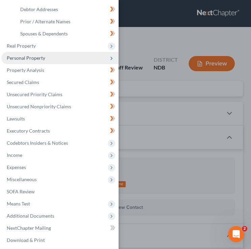
scroll to position [90, 0]
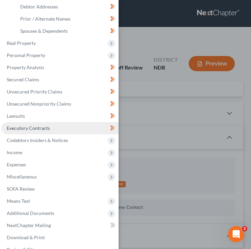
click at [72, 133] on link "Executory Contracts" at bounding box center [59, 128] width 117 height 12
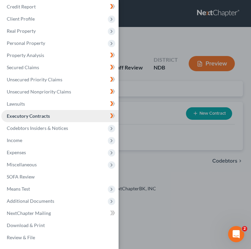
scroll to position [29, 0]
click at [175, 106] on div "Case Dashboard Payments Invoices Payments Payments Credit Report Client Profile" at bounding box center [125, 124] width 251 height 249
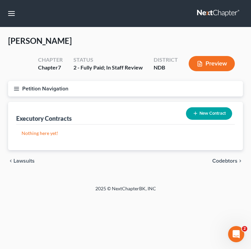
click at [23, 89] on button "Petition Navigation" at bounding box center [125, 89] width 235 height 16
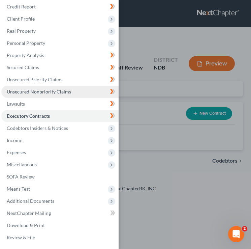
click at [43, 87] on link "Unsecured Nonpriority Claims" at bounding box center [59, 92] width 117 height 12
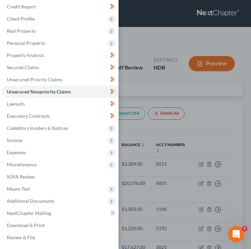
click at [175, 100] on div "Case Dashboard Payments Invoices Payments Payments Credit Report Client Profile" at bounding box center [125, 124] width 251 height 249
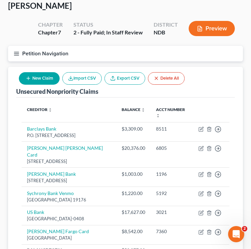
scroll to position [109, 0]
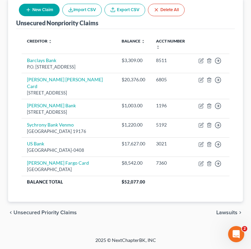
click at [45, 210] on span "Unsecured Priority Claims" at bounding box center [44, 212] width 63 height 5
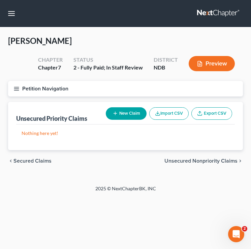
click at [39, 162] on span "Secured Claims" at bounding box center [32, 160] width 38 height 5
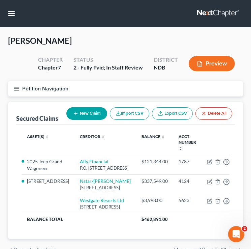
click at [18, 84] on button "Petition Navigation" at bounding box center [125, 89] width 235 height 16
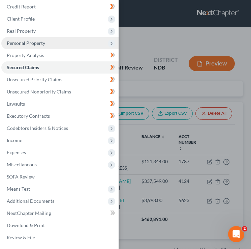
click at [61, 47] on span "Personal Property" at bounding box center [59, 43] width 117 height 12
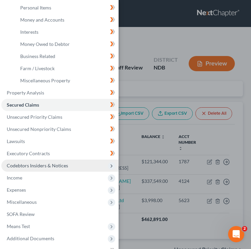
click at [48, 164] on span "Codebtors Insiders & Notices" at bounding box center [37, 166] width 61 height 6
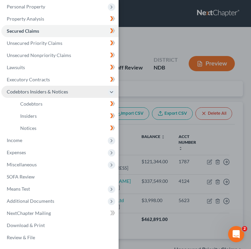
scroll to position [65, 0]
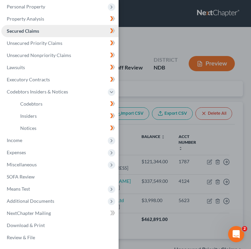
click at [41, 33] on link "Secured Claims" at bounding box center [59, 31] width 117 height 12
click at [175, 63] on div "Case Dashboard Payments Invoices Payments Payments Credit Report Client Profile" at bounding box center [125, 124] width 251 height 249
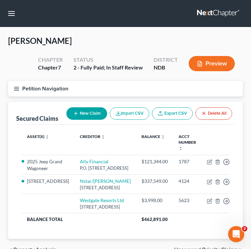
scroll to position [56, 0]
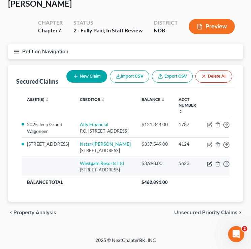
click at [207, 161] on icon "button" at bounding box center [209, 163] width 5 height 5
select select "9"
select select "0"
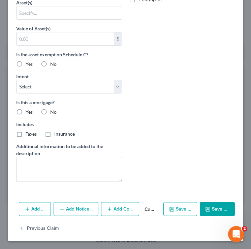
scroll to position [0, 0]
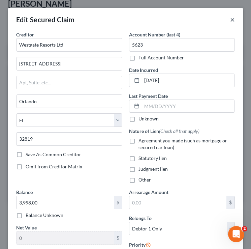
click at [233, 18] on button "×" at bounding box center [232, 20] width 5 height 8
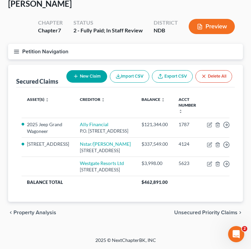
click at [17, 49] on icon "button" at bounding box center [16, 52] width 6 height 6
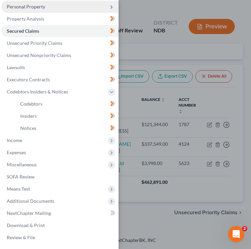
click at [39, 5] on span "Personal Property" at bounding box center [26, 7] width 38 height 6
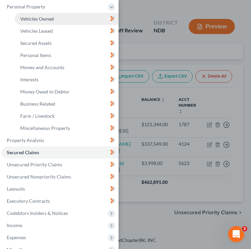
click at [75, 17] on link "Vehicles Owned" at bounding box center [67, 19] width 104 height 12
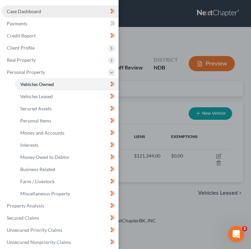
click at [62, 13] on link "Case Dashboard" at bounding box center [59, 11] width 117 height 12
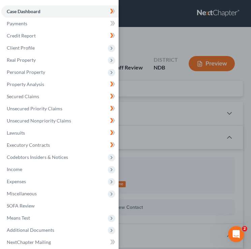
click at [147, 56] on div "Case Dashboard Payments Invoices Payments Payments Credit Report Client Profile" at bounding box center [125, 124] width 251 height 249
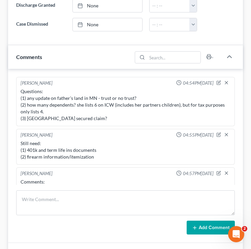
scroll to position [0, 0]
click at [220, 82] on icon "button" at bounding box center [218, 82] width 5 height 5
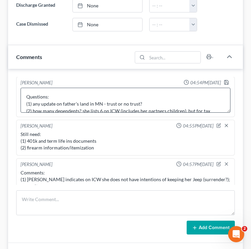
scroll to position [21, 0]
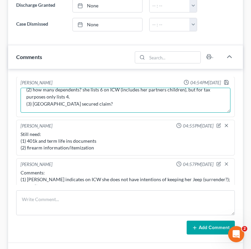
click at [126, 102] on textarea "Questions: (1) any update on father's land in MN - trust or no trust? (2) how m…" at bounding box center [126, 100] width 210 height 25
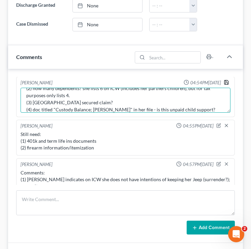
type textarea "Questions: (1) any update on father's land in MN - trust or no trust? (2) how m…"
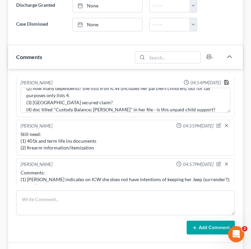
click at [228, 81] on icon "button" at bounding box center [226, 82] width 5 height 5
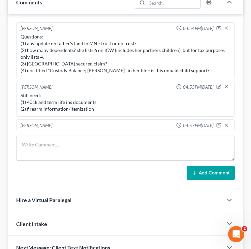
scroll to position [1, 0]
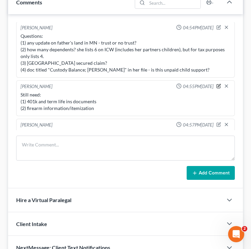
click at [218, 85] on icon "button" at bounding box center [219, 85] width 3 height 3
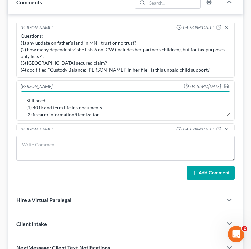
click at [71, 97] on textarea "Still need: (1) 401k and term life ins documents (2) firearm information/itemiz…" at bounding box center [126, 103] width 210 height 25
type textarea "Still needed from Danielle: (1) 401k and term life ins documents (2) firearm in…"
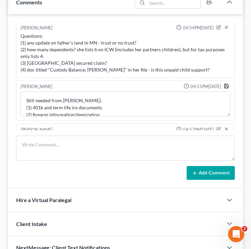
click at [225, 85] on icon "button" at bounding box center [226, 85] width 5 height 5
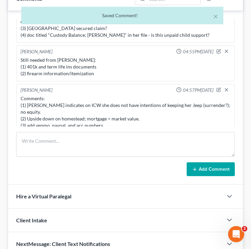
scroll to position [495, 0]
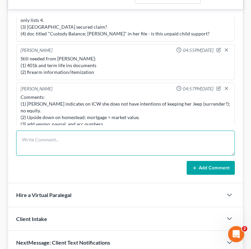
click at [67, 137] on textarea at bounding box center [125, 142] width 219 height 25
type textarea "kjkjkjkjkjkjkjkjkjjkj"
drag, startPoint x: 79, startPoint y: 138, endPoint x: 0, endPoint y: 138, distance: 79.2
click at [0, 138] on div "Biddle, Danielle Upgraded Chapter Chapter 7 Status 2 - Fully Paid; In Staff Rev…" at bounding box center [125, 23] width 251 height 982
type textarea "kmkjkjkjkjkjkjkjkj"
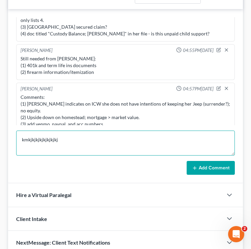
drag, startPoint x: 70, startPoint y: 142, endPoint x: 5, endPoint y: 138, distance: 65.2
type textarea "lokjjkjkjkjkjkjkj"
drag, startPoint x: 60, startPoint y: 142, endPoint x: 13, endPoint y: 142, distance: 47.2
click at [13, 142] on div "Brooke Benner 04:54PM, 10/15/2025 Questions: (1) any update on father's land in…" at bounding box center [125, 96] width 235 height 174
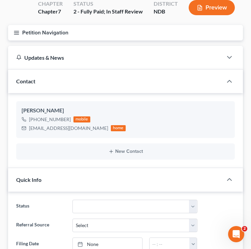
scroll to position [0, 0]
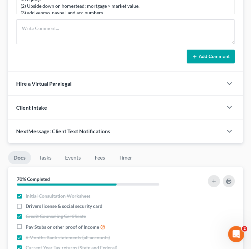
scroll to position [607, 0]
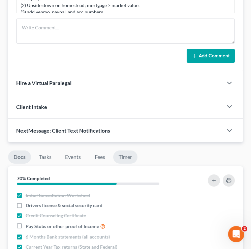
click at [130, 158] on link "Timer" at bounding box center [125, 156] width 24 height 13
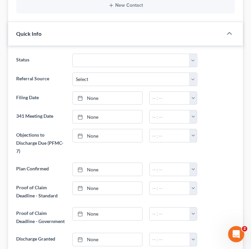
scroll to position [0, 0]
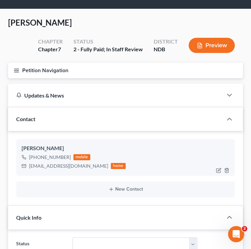
scroll to position [32, 0]
click at [14, 66] on button "Petition Navigation" at bounding box center [125, 71] width 235 height 16
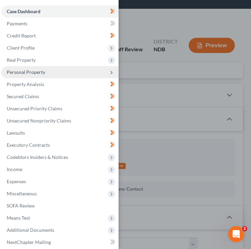
click at [43, 73] on span "Personal Property" at bounding box center [26, 72] width 38 height 6
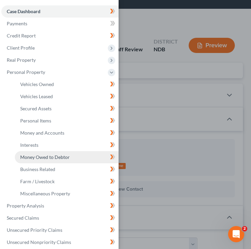
scroll to position [43, 0]
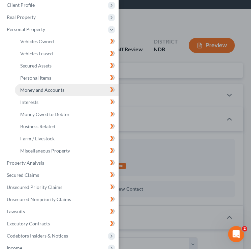
click at [57, 89] on span "Money and Accounts" at bounding box center [42, 90] width 44 height 6
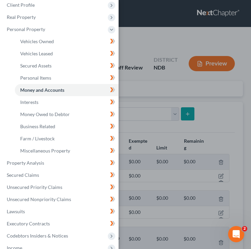
click at [147, 97] on div "Case Dashboard Payments Invoices Payments Payments Credit Report Client Profile" at bounding box center [125, 124] width 251 height 249
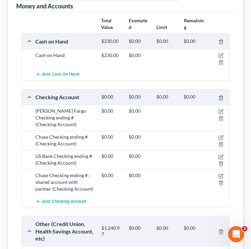
scroll to position [127, 0]
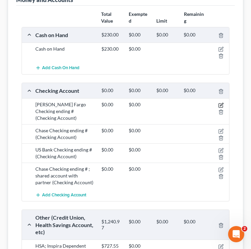
click at [221, 103] on icon "button" at bounding box center [221, 105] width 5 height 5
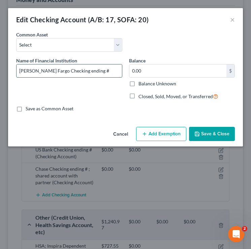
click at [85, 69] on input "Wells Fargo Checking ending #" at bounding box center [70, 70] width 106 height 13
type input "Wells Fargo Checking ending #8469"
click at [212, 140] on button "Save & Close" at bounding box center [212, 134] width 46 height 14
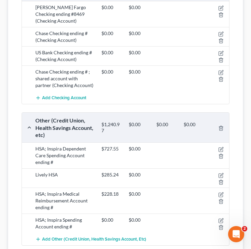
scroll to position [339, 0]
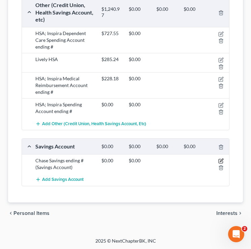
click at [222, 159] on icon "button" at bounding box center [221, 159] width 3 height 3
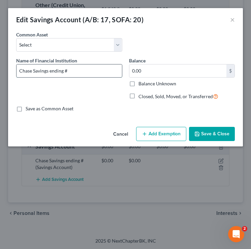
click at [82, 75] on input "Chase Savings ending #" at bounding box center [70, 70] width 106 height 13
type input "Chase Savings ending #3859"
click at [201, 131] on button "Save & Close" at bounding box center [212, 134] width 46 height 14
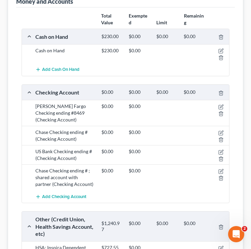
scroll to position [123, 0]
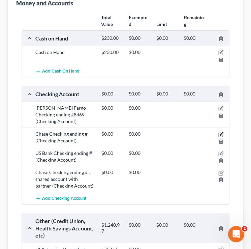
click at [221, 132] on icon "button" at bounding box center [221, 134] width 5 height 5
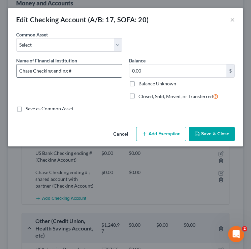
click at [92, 71] on input "Chase Checking ending #" at bounding box center [70, 70] width 106 height 13
type input "Chase Checking ending #4304"
click at [218, 134] on button "Save & Close" at bounding box center [212, 134] width 46 height 14
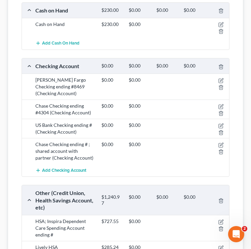
scroll to position [0, 0]
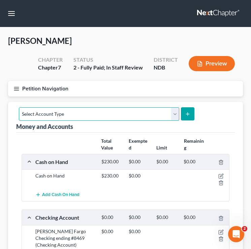
click at [97, 116] on select "Select Account Type Brokerage (A/B: 18, SOFA: 20) Cash on Hand (A/B: 16) Certif…" at bounding box center [99, 113] width 161 height 13
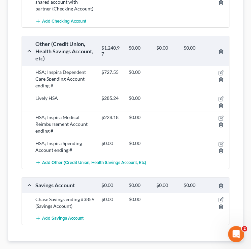
scroll to position [294, 0]
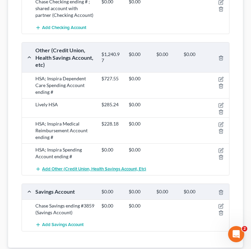
click at [62, 171] on button "Add Other (Credit Union, Health Savings Account, etc)" at bounding box center [90, 169] width 111 height 12
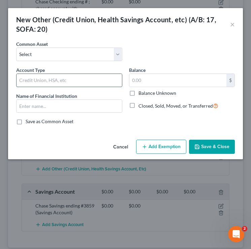
click at [38, 77] on input "text" at bounding box center [70, 80] width 106 height 13
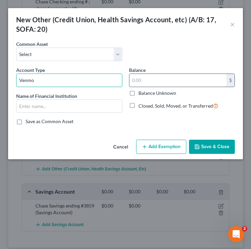
type input "Venmo"
click at [175, 78] on input "text" at bounding box center [177, 80] width 97 height 13
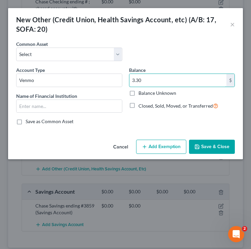
type input "3.30"
click at [224, 146] on button "Save & Close" at bounding box center [212, 147] width 46 height 14
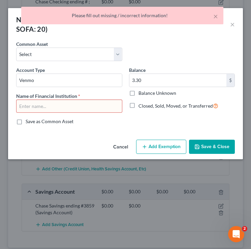
click at [86, 106] on input "text" at bounding box center [70, 106] width 106 height 13
type input "v"
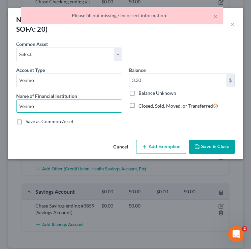
type input "Venmo"
click at [224, 146] on button "Save & Close" at bounding box center [212, 147] width 46 height 14
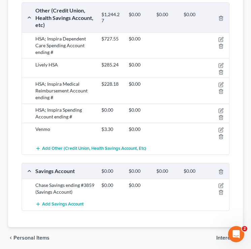
scroll to position [334, 0]
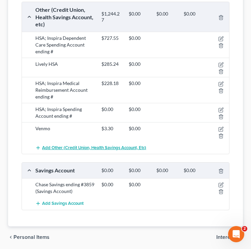
click at [54, 145] on span "Add Other (Credit Union, Health Savings Account, etc)" at bounding box center [94, 147] width 104 height 5
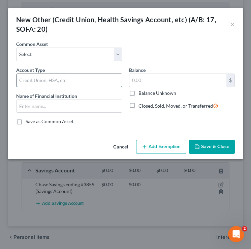
click at [32, 84] on input "text" at bounding box center [70, 80] width 106 height 13
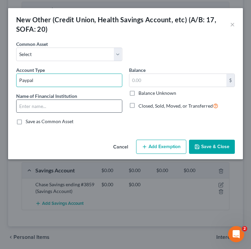
type input "Paypal"
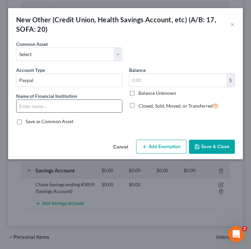
click at [31, 105] on input "text" at bounding box center [70, 106] width 106 height 13
type input "Paypal"
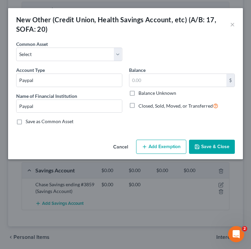
click at [225, 146] on button "Save & Close" at bounding box center [212, 147] width 46 height 14
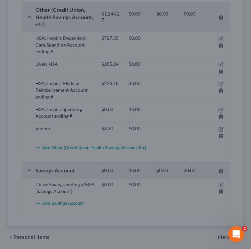
click at [221, 145] on button "Save & Close" at bounding box center [201, 139] width 40 height 12
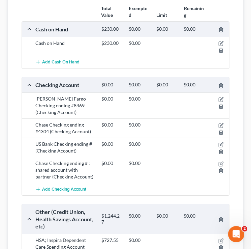
scroll to position [131, 0]
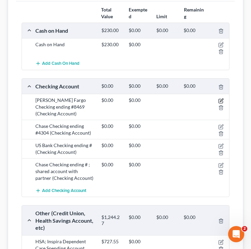
click at [221, 99] on icon "button" at bounding box center [221, 100] width 5 height 5
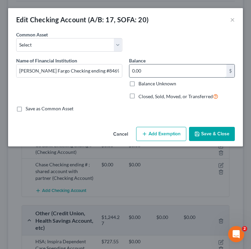
click at [144, 66] on input "0.00" at bounding box center [177, 70] width 97 height 13
type input "0"
click at [233, 18] on button "×" at bounding box center [232, 20] width 5 height 8
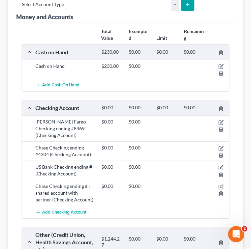
scroll to position [110, 0]
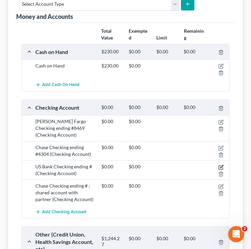
click at [221, 165] on icon "button" at bounding box center [221, 167] width 5 height 5
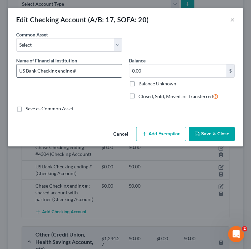
click at [100, 72] on input "US Bank Checking ending #" at bounding box center [70, 70] width 106 height 13
click at [83, 70] on input "US Bank Checking ending #" at bounding box center [70, 70] width 106 height 13
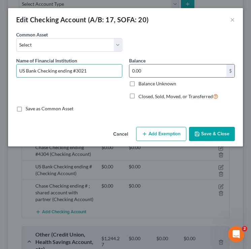
type input "US Bank Checking ending #3021"
click at [199, 69] on input "0.00" at bounding box center [177, 70] width 97 height 13
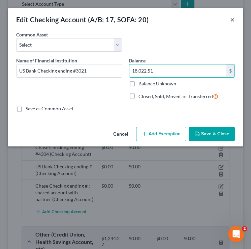
type input "18,022.51"
click at [233, 20] on button "×" at bounding box center [232, 20] width 5 height 8
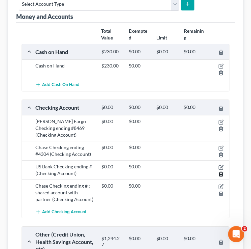
click at [220, 172] on icon "button" at bounding box center [221, 174] width 3 height 4
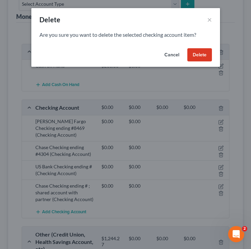
click at [204, 50] on button "Delete" at bounding box center [199, 54] width 25 height 13
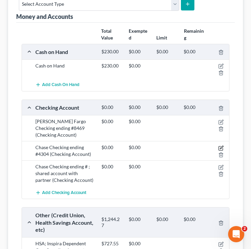
click at [223, 147] on icon "button" at bounding box center [221, 147] width 5 height 5
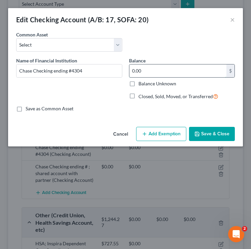
click at [163, 72] on input "0.00" at bounding box center [177, 70] width 97 height 13
type input "921.12"
click at [209, 137] on button "Save & Close" at bounding box center [212, 134] width 46 height 14
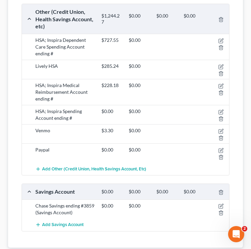
scroll to position [358, 0]
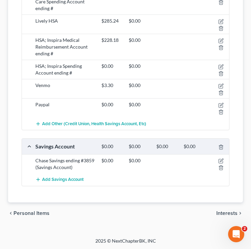
click at [220, 157] on div at bounding box center [219, 163] width 22 height 13
click at [222, 158] on icon "button" at bounding box center [221, 159] width 3 height 3
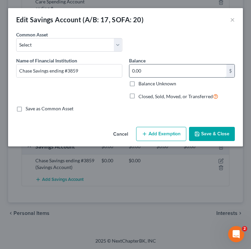
click at [159, 72] on input "0.00" at bounding box center [177, 70] width 97 height 13
type input "0.01"
click at [206, 133] on button "Save & Close" at bounding box center [212, 134] width 46 height 14
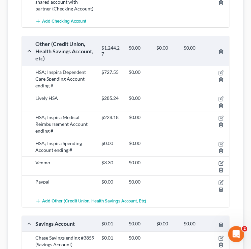
scroll to position [282, 0]
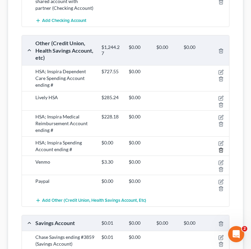
click at [220, 150] on icon "button" at bounding box center [221, 149] width 5 height 5
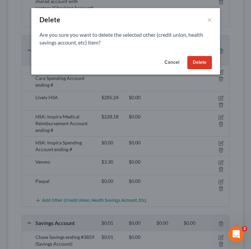
click at [177, 60] on button "Cancel" at bounding box center [172, 62] width 26 height 13
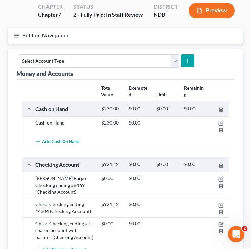
scroll to position [0, 0]
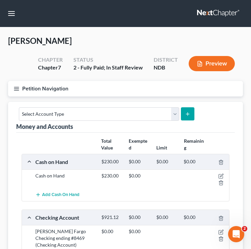
click at [16, 89] on line "button" at bounding box center [16, 89] width 5 height 0
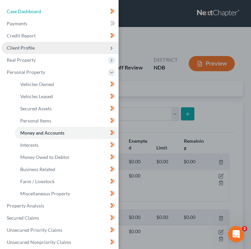
click at [34, 8] on link "Case Dashboard" at bounding box center [59, 11] width 117 height 12
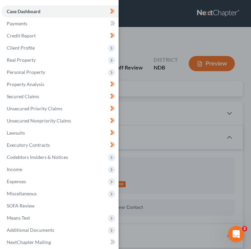
click at [159, 53] on div "Case Dashboard Payments Invoices Payments Payments Credit Report Client Profile" at bounding box center [125, 124] width 251 height 249
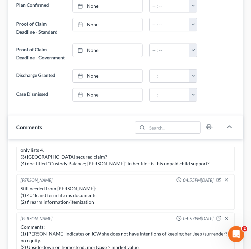
scroll to position [453, 0]
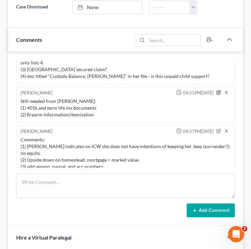
click at [217, 91] on icon "button" at bounding box center [219, 93] width 4 height 4
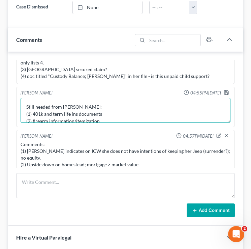
click at [103, 117] on textarea "Still needed from Danielle: (1) 401k and term life ins documents (2) firearm in…" at bounding box center [126, 110] width 210 height 25
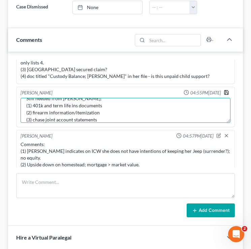
type textarea "Still needed from Danielle: (1) 401k and term life ins documents (2) firearm in…"
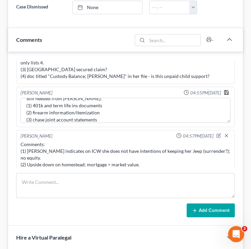
click at [224, 92] on icon "button" at bounding box center [226, 92] width 5 height 5
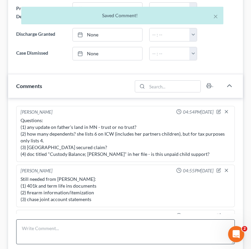
scroll to position [0, 0]
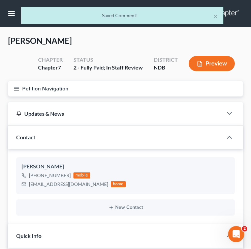
click at [18, 87] on icon "button" at bounding box center [16, 89] width 6 height 6
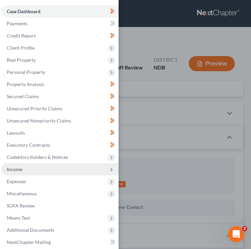
click at [64, 170] on span "Income" at bounding box center [59, 169] width 117 height 12
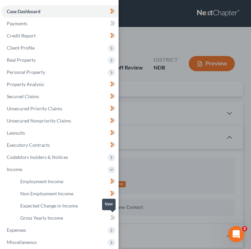
click at [109, 214] on span at bounding box center [113, 218] width 12 height 10
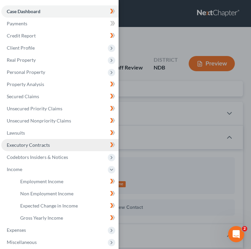
click at [81, 145] on link "Executory Contracts" at bounding box center [59, 145] width 117 height 12
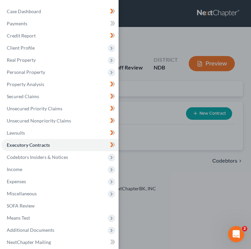
click at [163, 115] on div "Case Dashboard Payments Invoices Payments Payments Credit Report Client Profile" at bounding box center [125, 124] width 251 height 249
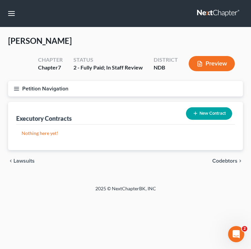
click at [15, 87] on line "button" at bounding box center [16, 87] width 5 height 0
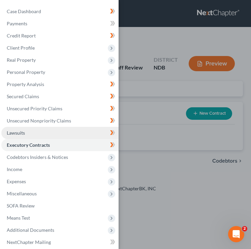
click at [36, 128] on link "Lawsuits" at bounding box center [59, 133] width 117 height 12
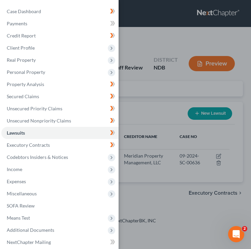
click at [149, 101] on div "Case Dashboard Payments Invoices Payments Payments Credit Report Client Profile" at bounding box center [125, 124] width 251 height 249
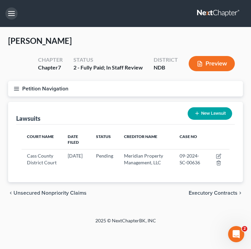
click at [10, 13] on button "button" at bounding box center [11, 13] width 12 height 12
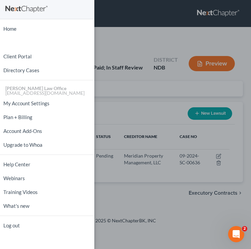
click at [21, 35] on ul "Home New Case Client Portal Directory Cases Bulie Diaz Law Office fargo@buliela…" at bounding box center [47, 127] width 94 height 210
drag, startPoint x: 21, startPoint y: 35, endPoint x: 120, endPoint y: 42, distance: 98.7
click at [120, 42] on div "Home New Case Client Portal Directory Cases Bulie Diaz Law Office fargo@buliela…" at bounding box center [125, 124] width 251 height 249
click at [120, 43] on div "Home New Case Client Portal Directory Cases Bulie Diaz Law Office fargo@buliela…" at bounding box center [125, 124] width 251 height 249
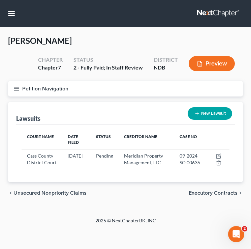
click at [16, 86] on icon "button" at bounding box center [16, 89] width 6 height 6
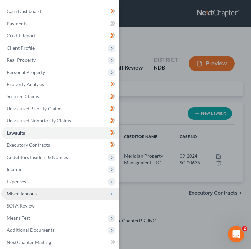
click at [33, 194] on span "Miscellaneous" at bounding box center [22, 194] width 30 height 6
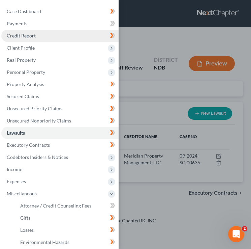
click at [40, 38] on link "Credit Report" at bounding box center [59, 36] width 117 height 12
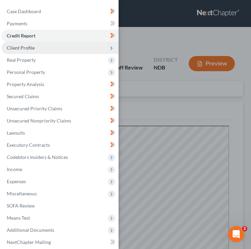
click at [43, 49] on span "Client Profile" at bounding box center [59, 48] width 117 height 12
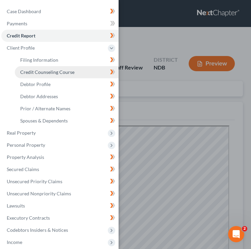
click at [52, 71] on span "Credit Counseling Course" at bounding box center [47, 72] width 54 height 6
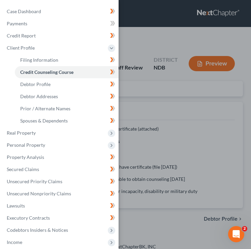
click at [165, 34] on div "Case Dashboard Payments Invoices Payments Payments Credit Report Client Profile" at bounding box center [125, 124] width 251 height 249
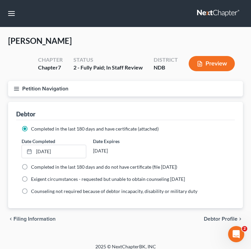
click at [16, 89] on icon "button" at bounding box center [16, 89] width 6 height 6
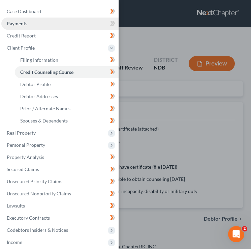
click at [27, 18] on link "Payments" at bounding box center [59, 24] width 117 height 12
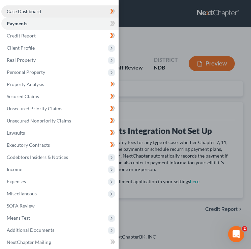
click at [30, 10] on span "Case Dashboard" at bounding box center [24, 11] width 34 height 6
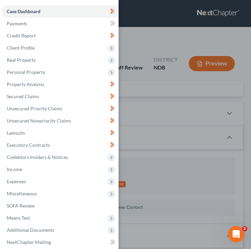
click at [201, 59] on div "Case Dashboard Payments Invoices Payments Payments Credit Report Client Profile" at bounding box center [125, 124] width 251 height 249
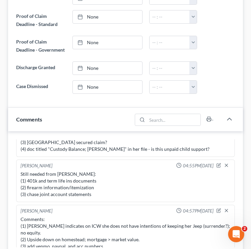
scroll to position [497, 0]
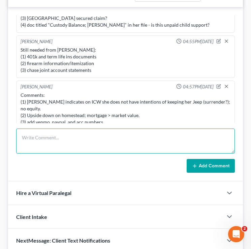
click at [51, 137] on textarea at bounding box center [125, 140] width 219 height 25
type textarea "kjkjkjkjkjkjkjkkjkjkjkjkjij"
drag, startPoint x: 90, startPoint y: 137, endPoint x: 3, endPoint y: 137, distance: 87.0
click at [3, 138] on div "Biddle, Danielle Upgraded Chapter Chapter 7 Status 2 - Fully Paid; In Staff Rev…" at bounding box center [125, 21] width 251 height 982
click at [107, 138] on textarea "ejfwkfjskfjksfjksfjksfjksfsfsfsffsfsfs" at bounding box center [125, 140] width 219 height 25
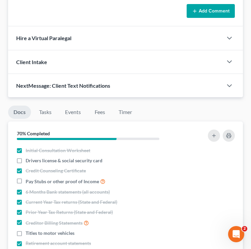
scroll to position [679, 0]
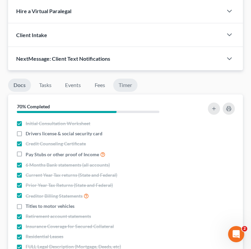
click at [129, 83] on link "Timer" at bounding box center [125, 85] width 24 height 13
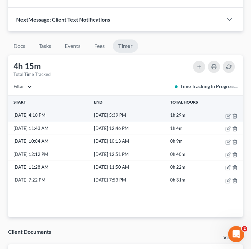
scroll to position [724, 0]
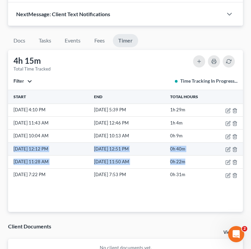
drag, startPoint x: 205, startPoint y: 159, endPoint x: 9, endPoint y: 146, distance: 196.0
click at [9, 146] on tbody "10/15/25 4:10 PM 10/15/25 5:39 PM 1h 29m 10/15/25 11:43 AM 10/15/25 12:46 PM 1h…" at bounding box center [125, 143] width 235 height 78
copy tbody "10/14/25 12:12 PM 10/14/25 12:51 PM 0h 40m 10/14/25 11:28 AM 10/14/25 11:50 AM …"
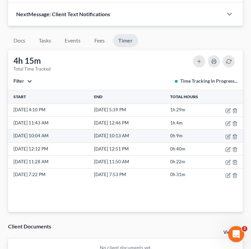
click at [154, 132] on td "[DATE] 10:13 AM" at bounding box center [131, 135] width 76 height 13
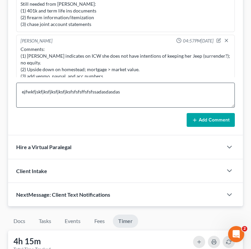
scroll to position [546, 0]
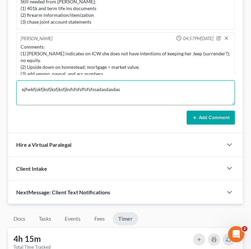
click at [128, 84] on textarea "ejfwkfjskfjksfjksfjksfjksfsfsfsffsfsfssadasdasdas" at bounding box center [125, 92] width 219 height 25
drag, startPoint x: 164, startPoint y: 88, endPoint x: 17, endPoint y: 87, distance: 147.7
click at [17, 87] on textarea "fddfdfdfdffdejfwkfjskfjksfjksfjksfjksfsfsfsffsfsfssadasdasdas" at bounding box center [125, 92] width 219 height 25
drag, startPoint x: 74, startPoint y: 89, endPoint x: 8, endPoint y: 90, distance: 66.4
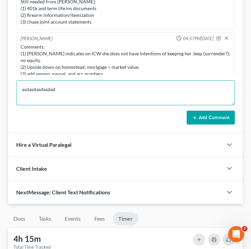
scroll to position [562, 0]
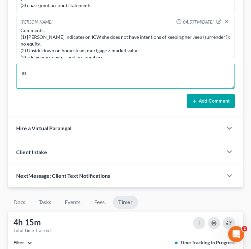
type textarea "a"
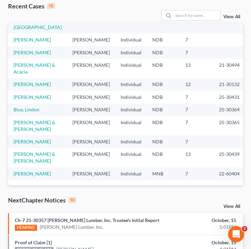
scroll to position [35, 0]
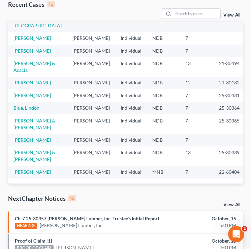
click at [22, 137] on link "[PERSON_NAME]" at bounding box center [31, 140] width 37 height 6
select select "4"
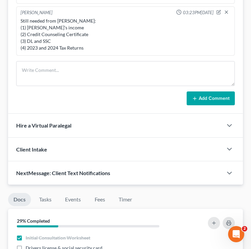
scroll to position [557, 0]
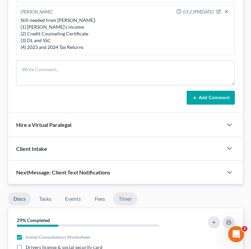
click at [133, 201] on link "Timer" at bounding box center [125, 198] width 24 height 13
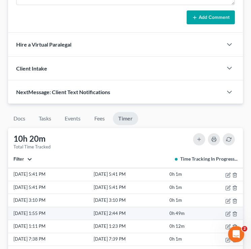
scroll to position [16, 0]
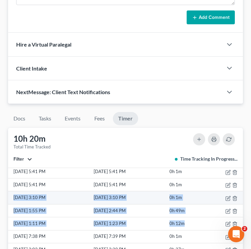
drag, startPoint x: 196, startPoint y: 224, endPoint x: 10, endPoint y: 197, distance: 187.4
copy tbody "[DATE] 3:10 PM [DATE] 3:10 PM 0h 1m [DATE] 1:55 PM [DATE] 2:44 PM 0h 49m [DATE]…"
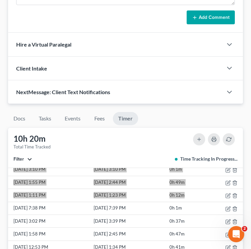
scroll to position [0, 0]
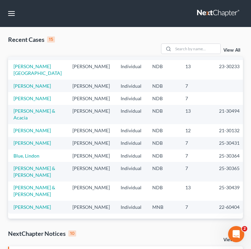
click at [234, 48] on link "View All" at bounding box center [232, 50] width 17 height 5
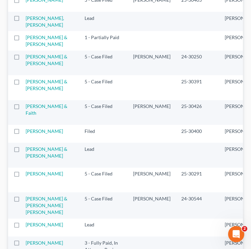
scroll to position [767, 0]
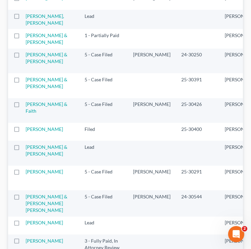
select select "6"
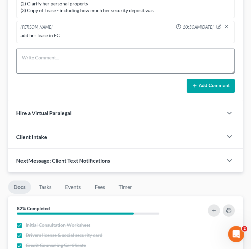
scroll to position [597, 0]
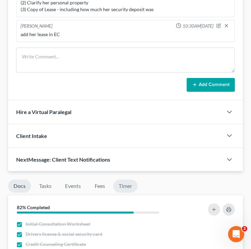
click at [126, 182] on link "Timer" at bounding box center [125, 185] width 24 height 13
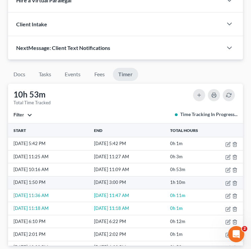
scroll to position [706, 0]
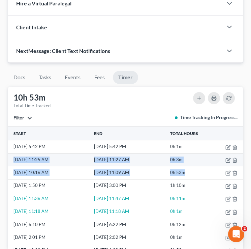
drag, startPoint x: 200, startPoint y: 172, endPoint x: 12, endPoint y: 158, distance: 188.3
copy tbody "[DATE] 11:25 AM [DATE] 11:27 AM 0h 3m [DATE] 10:16 AM [DATE] 11:09 AM 0h 53m"
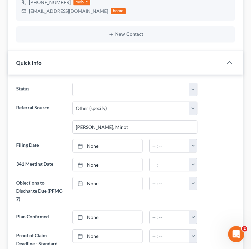
scroll to position [0, 0]
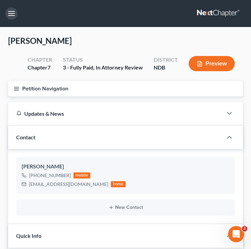
click at [10, 12] on button "button" at bounding box center [11, 13] width 12 height 12
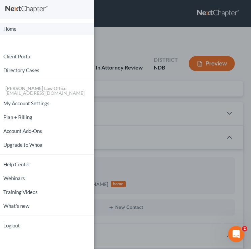
click at [15, 29] on link "Home" at bounding box center [47, 29] width 94 height 12
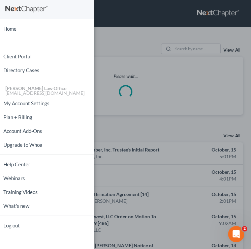
click at [134, 55] on div "Home New Case Client Portal Directory Cases [PERSON_NAME] Law Office [EMAIL_ADD…" at bounding box center [125, 124] width 251 height 249
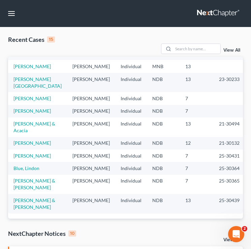
click at [229, 50] on link "View All" at bounding box center [232, 50] width 17 height 5
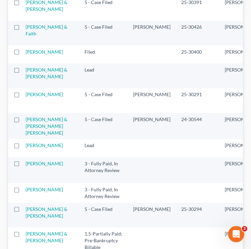
scroll to position [850, 0]
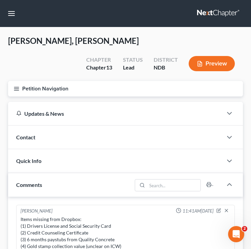
click at [137, 125] on div "Contact" at bounding box center [115, 136] width 215 height 23
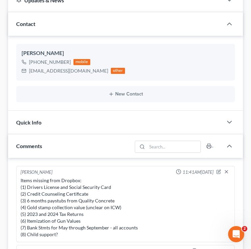
scroll to position [114, 0]
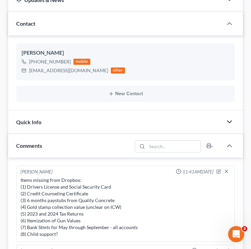
click at [233, 118] on icon "button" at bounding box center [230, 122] width 8 height 8
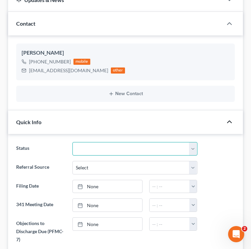
click at [150, 142] on select "10 - Chapter 13 Discharged 11 - Chapter 13 Converted to 7 12 - Debt Settlement/…" at bounding box center [134, 148] width 125 height 13
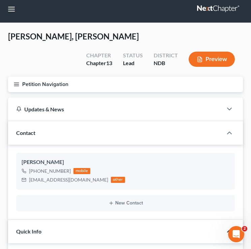
scroll to position [6, 0]
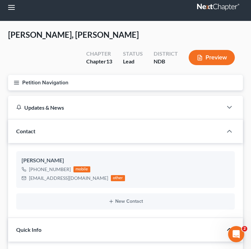
click at [228, 225] on icon "button" at bounding box center [230, 229] width 8 height 8
click at [15, 75] on button "Petition Navigation" at bounding box center [125, 83] width 235 height 16
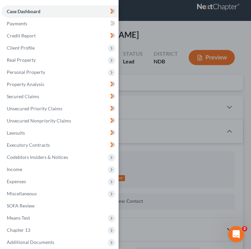
click at [148, 104] on div "Case Dashboard Payments Invoices Payments Payments Credit Report Client Profile" at bounding box center [125, 124] width 251 height 249
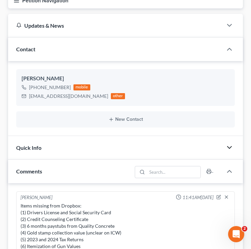
scroll to position [84, 0]
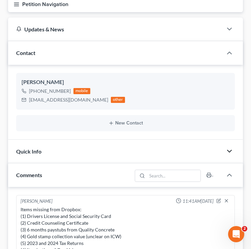
click at [215, 140] on div "Quick Info" at bounding box center [115, 151] width 215 height 23
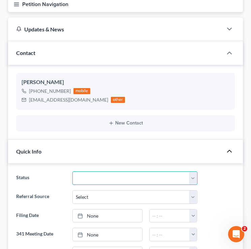
click at [124, 171] on select "10 - Chapter 13 Discharged 11 - Chapter 13 Converted to 7 12 - Debt Settlement/…" at bounding box center [134, 177] width 125 height 13
select select "5"
click at [72, 171] on select "10 - Chapter 13 Discharged 11 - Chapter 13 Converted to 7 12 - Debt Settlement/…" at bounding box center [134, 177] width 125 height 13
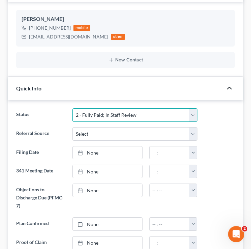
scroll to position [148, 0]
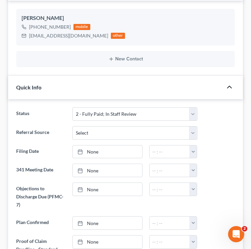
click at [130, 140] on ng-include "Status 10 - Chapter 13 Discharged 11 - Chapter 13 Converted to 7 12 - Debt Sett…" at bounding box center [125, 212] width 219 height 211
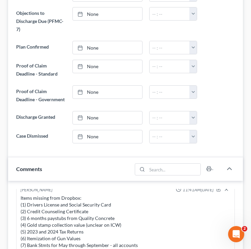
scroll to position [6, 0]
click at [91, 164] on div "Comments" at bounding box center [70, 168] width 124 height 23
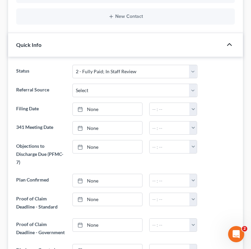
scroll to position [185, 0]
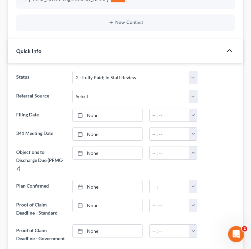
click at [39, 51] on span "Quick Info" at bounding box center [28, 51] width 25 height 6
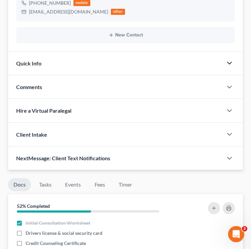
scroll to position [174, 0]
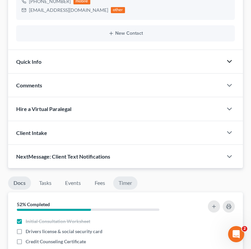
click at [126, 187] on link "Timer" at bounding box center [125, 182] width 24 height 13
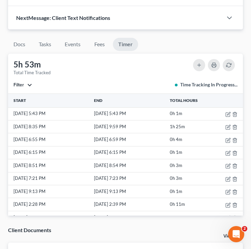
scroll to position [0, 0]
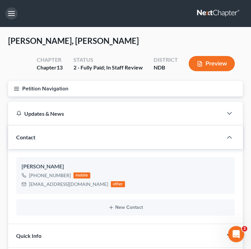
click at [13, 15] on button "button" at bounding box center [11, 13] width 12 height 12
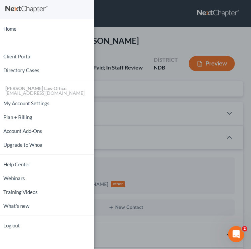
click at [151, 78] on div "Home New Case Client Portal Directory Cases [PERSON_NAME] Law Office [EMAIL_ADD…" at bounding box center [125, 124] width 251 height 249
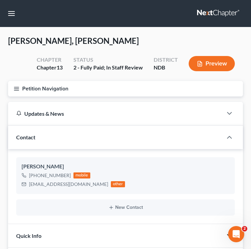
click at [16, 86] on icon "button" at bounding box center [16, 89] width 6 height 6
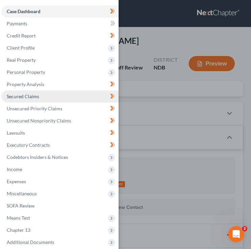
click at [28, 102] on link "Secured Claims" at bounding box center [59, 96] width 117 height 12
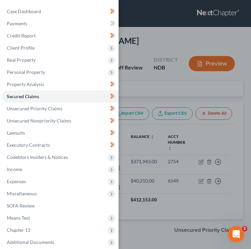
click at [148, 62] on div "Case Dashboard Payments Invoices Payments Payments Credit Report Client Profile" at bounding box center [125, 124] width 251 height 249
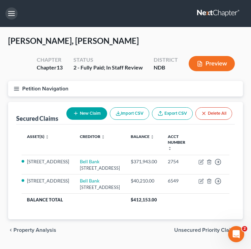
click at [12, 11] on button "button" at bounding box center [11, 13] width 12 height 12
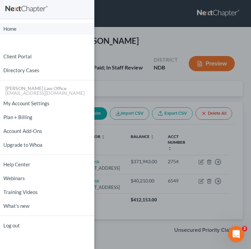
click at [22, 30] on link "Home" at bounding box center [47, 29] width 94 height 12
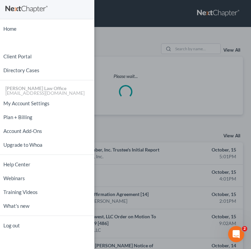
click at [142, 55] on div "Home New Case Client Portal Directory Cases [PERSON_NAME] Law Office [EMAIL_ADD…" at bounding box center [125, 124] width 251 height 249
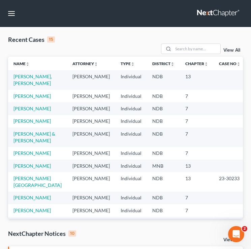
click at [230, 50] on link "View All" at bounding box center [232, 50] width 17 height 5
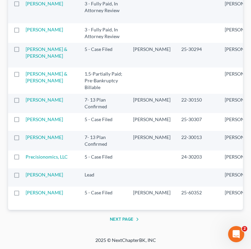
scroll to position [1366, 0]
click at [129, 219] on button "Next Page" at bounding box center [126, 219] width 32 height 8
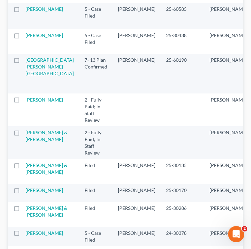
scroll to position [0, 0]
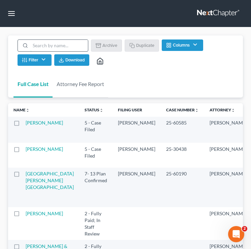
click at [63, 44] on input "search" at bounding box center [59, 45] width 58 height 11
type input "x"
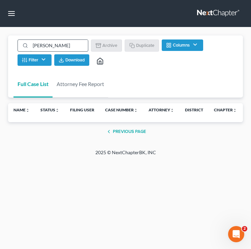
type input "[PERSON_NAME]"
drag, startPoint x: 58, startPoint y: 47, endPoint x: 12, endPoint y: 46, distance: 45.5
click at [12, 46] on div "Full Case List Attorney Fee Report [PERSON_NAME] Batch Download Archive Un-arch…" at bounding box center [125, 66] width 235 height 62
type input "a"
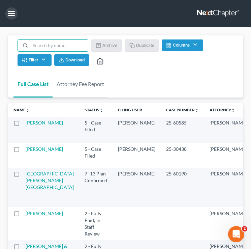
click at [14, 12] on button "button" at bounding box center [11, 13] width 12 height 12
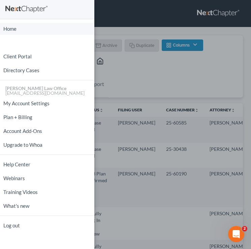
click at [19, 32] on link "Home" at bounding box center [47, 29] width 94 height 12
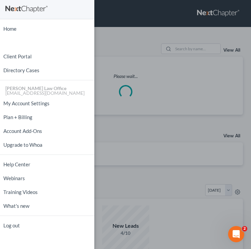
click at [131, 51] on div "Home New Case Client Portal Directory Cases [PERSON_NAME] Law Office [EMAIL_ADD…" at bounding box center [125, 124] width 251 height 249
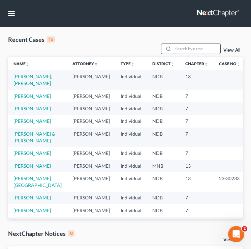
click at [192, 51] on input "search" at bounding box center [196, 49] width 47 height 10
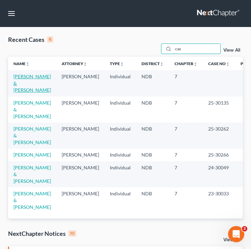
type input "cas"
click at [25, 83] on link "[PERSON_NAME] & [PERSON_NAME]" at bounding box center [31, 83] width 37 height 19
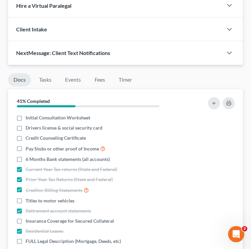
scroll to position [411, 0]
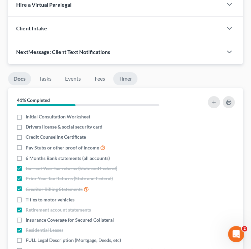
click at [128, 81] on link "Timer" at bounding box center [125, 78] width 24 height 13
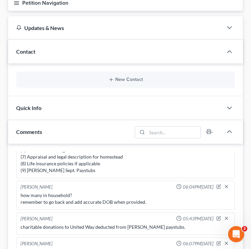
scroll to position [0, 0]
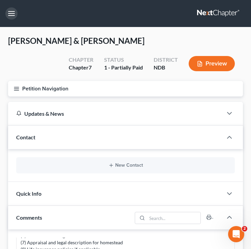
click at [10, 14] on button "button" at bounding box center [11, 13] width 12 height 12
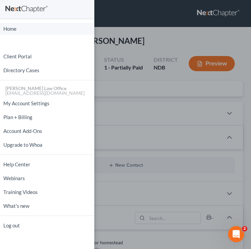
click at [17, 31] on link "Home" at bounding box center [47, 29] width 94 height 12
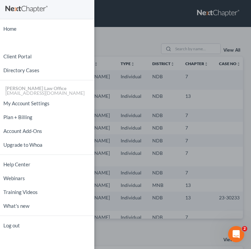
click at [164, 20] on div "Home New Case Client Portal Directory Cases [PERSON_NAME] Law Office [EMAIL_ADD…" at bounding box center [125, 124] width 251 height 249
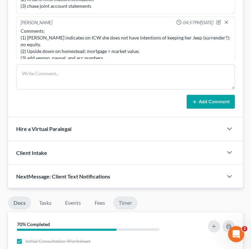
click at [126, 198] on link "Timer" at bounding box center [125, 202] width 24 height 13
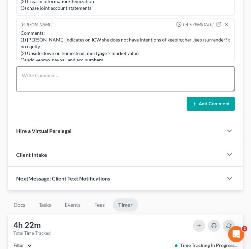
scroll to position [560, 0]
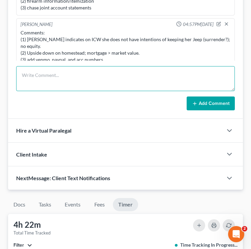
click at [65, 80] on textarea at bounding box center [125, 78] width 219 height 25
type textarea "sdxfsdfsdfsdfsfsfsdf"
drag, startPoint x: 67, startPoint y: 74, endPoint x: 13, endPoint y: 73, distance: 53.6
click at [13, 74] on div "[PERSON_NAME] 04:54PM[DATE] Questions: (1) any update on father's land in MN - …" at bounding box center [125, 32] width 235 height 174
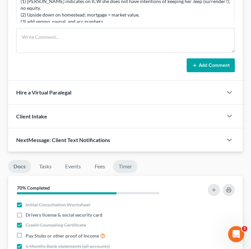
click at [127, 166] on link "Timer" at bounding box center [125, 166] width 24 height 13
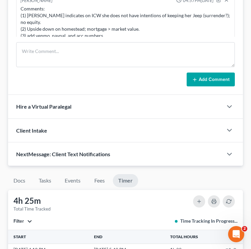
scroll to position [583, 0]
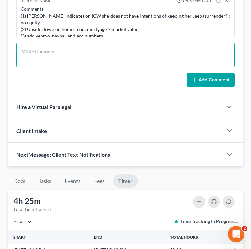
click at [49, 52] on textarea at bounding box center [125, 54] width 219 height 25
type textarea "sdfksjdkfjskdfjksdfjksdjfksjfksjdfksjdfksdfsfsfsf"
drag, startPoint x: 135, startPoint y: 58, endPoint x: 11, endPoint y: 51, distance: 124.0
click at [11, 51] on div "[PERSON_NAME] 04:54PM[DATE] Questions: (1) any update on father's land in MN - …" at bounding box center [125, 8] width 235 height 174
type textarea "sdsdfdsfsdfsdfsdfsdfsdf"
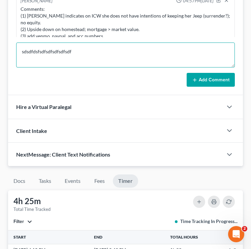
drag, startPoint x: 74, startPoint y: 49, endPoint x: 7, endPoint y: 47, distance: 66.8
click at [112, 55] on textarea "sdkjskdfjskdfjskdfjksdfksfsdsddfdfdssfdfdsfdsfdssdf" at bounding box center [125, 54] width 219 height 25
drag, startPoint x: 111, startPoint y: 50, endPoint x: 60, endPoint y: 50, distance: 50.2
click at [60, 50] on textarea "sdkjskdfjskdfjskdfjksdfksfsdsddfdfdssfdfdsfdsfdssdf" at bounding box center [125, 54] width 219 height 25
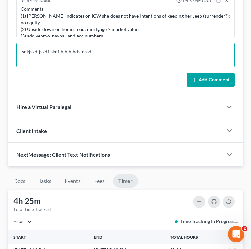
type textarea "sdkjskdfjskdfjskdfjhjhjhjhdsfdssdf"
drag, startPoint x: 104, startPoint y: 54, endPoint x: 15, endPoint y: 51, distance: 89.4
click at [15, 51] on div "[PERSON_NAME] 04:54PM[DATE] Questions: (1) any update on father's land in MN - …" at bounding box center [125, 8] width 235 height 174
type textarea "jhjhjhjhhjjhjhjhjh"
drag, startPoint x: 68, startPoint y: 50, endPoint x: 5, endPoint y: 50, distance: 62.4
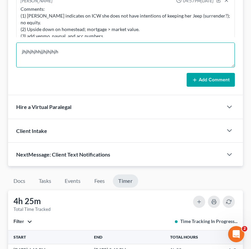
type textarea "j"
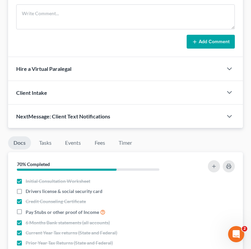
click at [126, 152] on div "70% Completed" at bounding box center [125, 164] width 235 height 24
click at [126, 146] on link "Timer" at bounding box center [125, 142] width 24 height 13
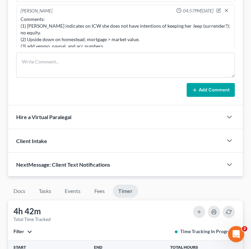
scroll to position [566, 0]
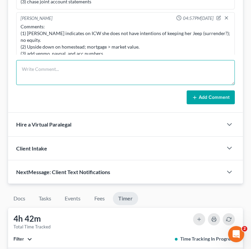
click at [82, 80] on textarea at bounding box center [125, 72] width 219 height 25
type textarea "khkukhkhkhkhkhkhkhkhkhkhkhkkkh"
drag, startPoint x: 103, startPoint y: 71, endPoint x: 21, endPoint y: 70, distance: 82.6
click at [21, 70] on textarea "khkukhkhkhkhkhkhkhkhkhkhkhkkkh" at bounding box center [125, 72] width 219 height 25
type textarea "kknkkkkkkkhkhkhkhkhhk"
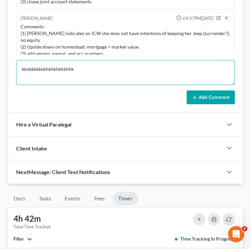
drag, startPoint x: 92, startPoint y: 68, endPoint x: -13, endPoint y: 66, distance: 104.9
click at [79, 70] on textarea "jhjjhjhjhhjjhjhjhjhjjjhjh" at bounding box center [125, 72] width 219 height 25
type textarea "jhjjhjhjhhjjhjhjhjhjjjhjhsdfsdfsfsffsdsfdfsdfdsfsdfsdfsd"
drag, startPoint x: 157, startPoint y: 71, endPoint x: -10, endPoint y: 71, distance: 167.9
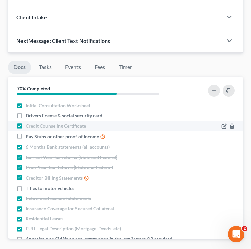
scroll to position [694, 0]
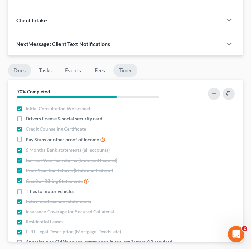
click at [125, 67] on link "Timer" at bounding box center [125, 70] width 24 height 13
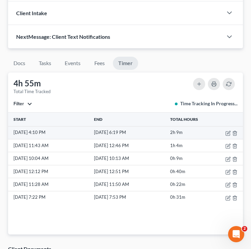
scroll to position [705, 0]
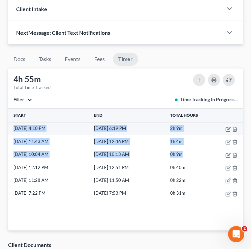
drag, startPoint x: 200, startPoint y: 154, endPoint x: 10, endPoint y: 128, distance: 191.7
click at [10, 128] on tbody "[DATE] 4:10 PM [DATE] 6:19 PM 2h 9m [DATE] 11:43 AM [DATE] 12:46 PM 1h 4m [DATE…" at bounding box center [125, 161] width 235 height 78
copy tbody "[DATE] 4:10 PM [DATE] 6:19 PM 2h 9m [DATE] 11:43 AM [DATE] 12:46 PM 1h 4m [DATE…"
